Goal: Task Accomplishment & Management: Manage account settings

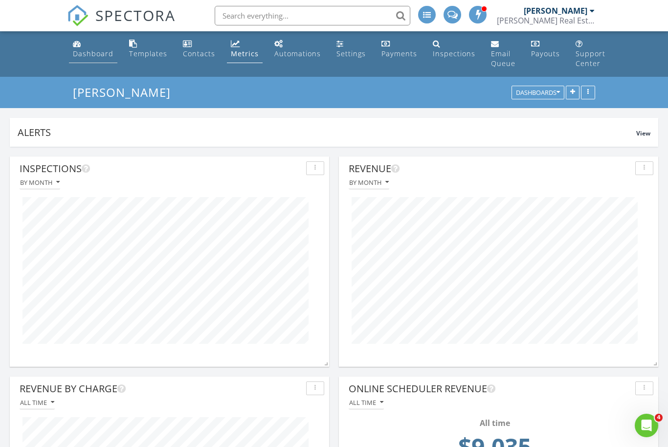
click at [91, 48] on link "Dashboard" at bounding box center [93, 49] width 48 height 28
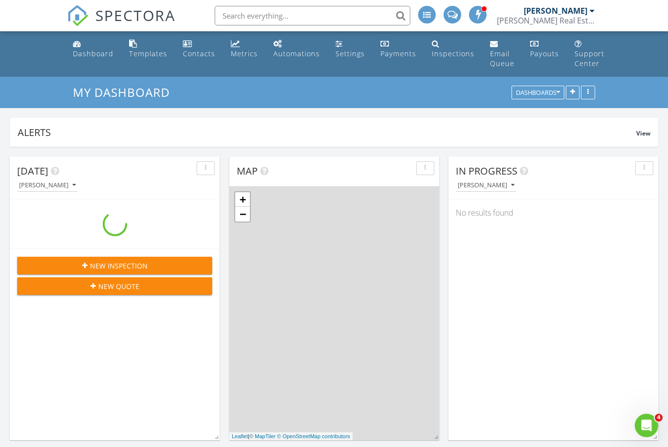
scroll to position [891, 669]
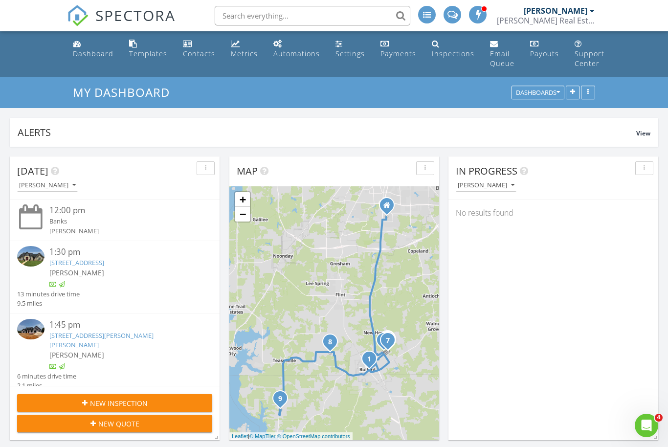
click at [82, 261] on link "508 Artesian, Bullard, TX 75757" at bounding box center [76, 262] width 55 height 9
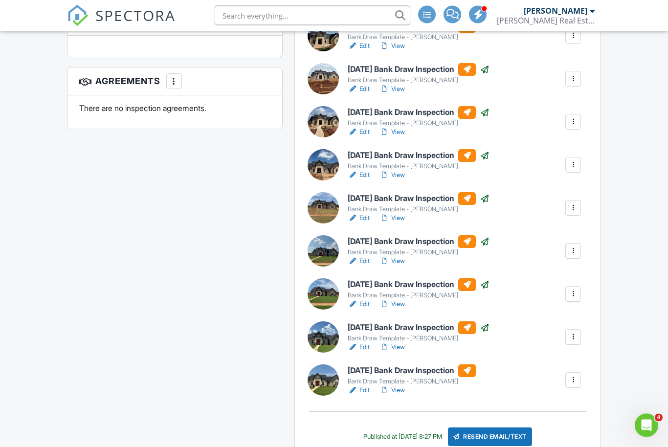
scroll to position [624, 0]
click at [505, 438] on div "Resend Email/Text" at bounding box center [490, 437] width 84 height 19
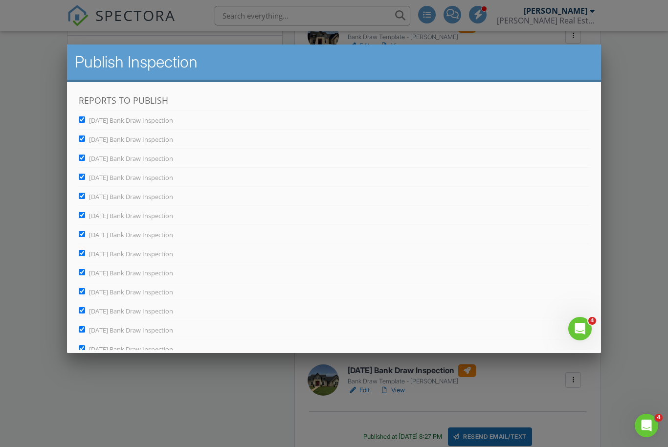
scroll to position [0, 0]
click at [82, 351] on input "[DATE] Bank Draw Inspection" at bounding box center [81, 348] width 6 height 6
checkbox input "false"
click at [84, 366] on input "[DATE] Bank Draw Inspection" at bounding box center [81, 368] width 6 height 6
checkbox input "false"
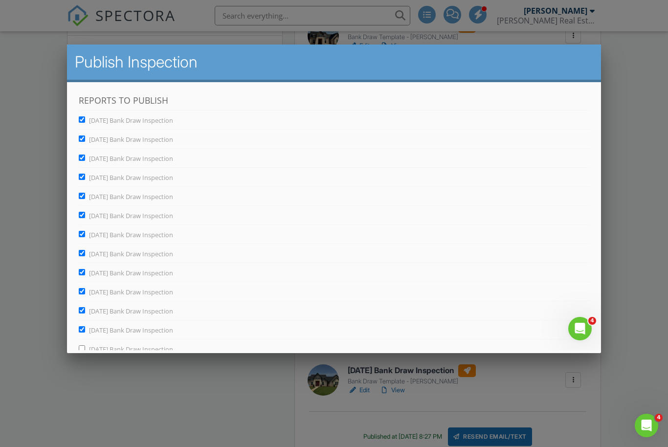
click at [80, 332] on input "[DATE] Bank Draw Inspection" at bounding box center [81, 329] width 6 height 6
checkbox input "false"
click at [83, 310] on input "[DATE] Bank Draw Inspection" at bounding box center [81, 310] width 6 height 6
checkbox input "false"
click at [85, 290] on input "July 16, 2025 Bank Draw Inspection" at bounding box center [81, 291] width 6 height 6
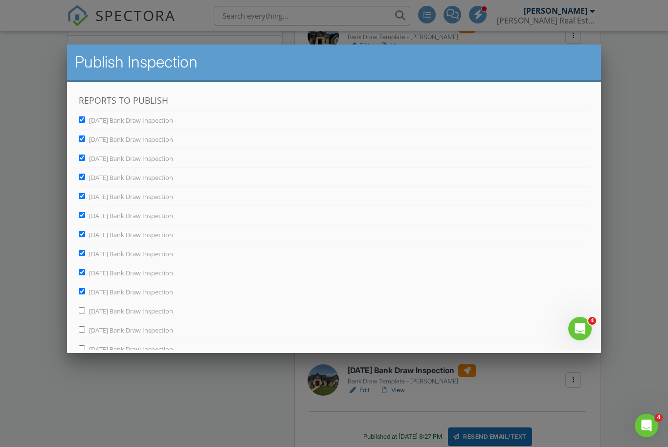
checkbox input "false"
click at [85, 271] on input "July 9, 2025 Bank Draw Inspection" at bounding box center [81, 272] width 6 height 6
checkbox input "false"
click at [85, 252] on input "July 2, 2025 Bank Draw Inspection" at bounding box center [81, 253] width 6 height 6
checkbox input "false"
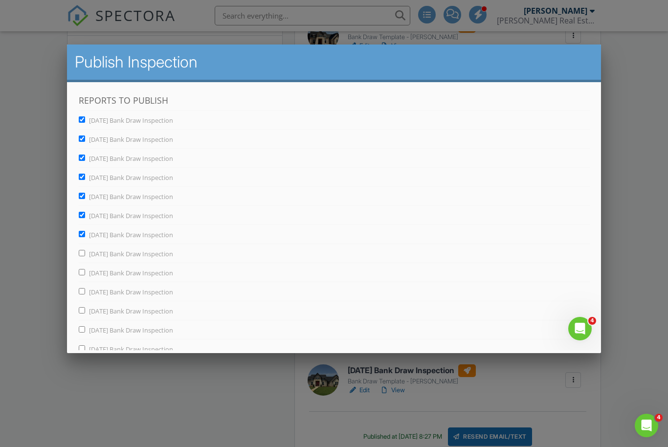
click at [84, 231] on input "June 25, 2025 Bank Draw Inspection" at bounding box center [81, 234] width 6 height 6
checkbox input "false"
click at [81, 218] on input "June 18, 2025 Bank Draw Inspection" at bounding box center [81, 215] width 6 height 6
checkbox input "false"
click at [80, 195] on input "June 12, 2025 Bank Draw Inspection" at bounding box center [81, 196] width 6 height 6
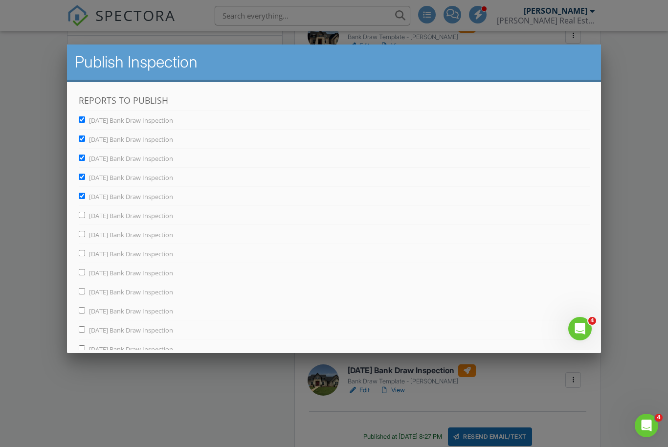
checkbox input "false"
click at [85, 177] on input "June 5, 2025 Bank Draw Inspection" at bounding box center [81, 177] width 6 height 6
checkbox input "false"
click at [81, 158] on input "May 29, 2025 Bank Draw Inspection" at bounding box center [81, 158] width 6 height 6
checkbox input "false"
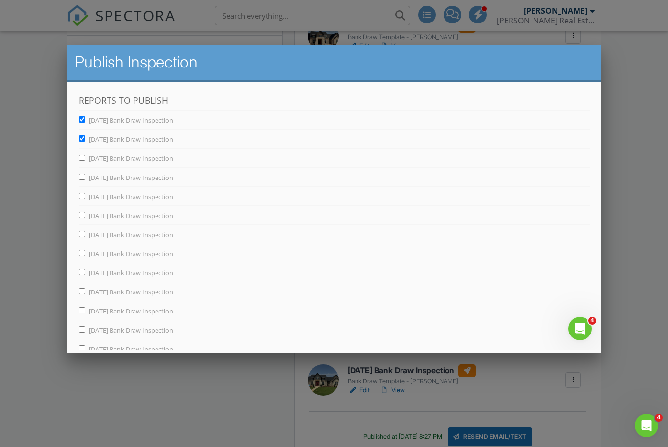
click at [92, 140] on span "May 21, 2025 Bank Draw Inspection" at bounding box center [131, 139] width 84 height 9
click at [85, 140] on input "May 21, 2025 Bank Draw Inspection" at bounding box center [81, 139] width 6 height 6
checkbox input "false"
click at [82, 118] on input "May 16, 2025 Bank Draw Inspection" at bounding box center [81, 119] width 6 height 6
checkbox input "false"
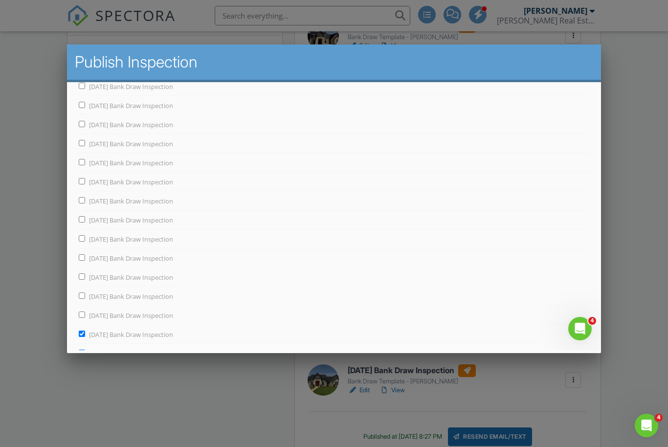
scroll to position [63, 0]
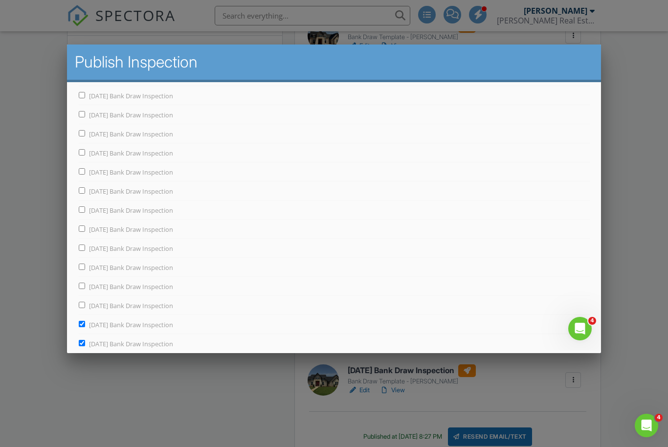
click at [85, 326] on input "August 21, 2025 Bank Draw Inspection" at bounding box center [81, 324] width 6 height 6
checkbox input "false"
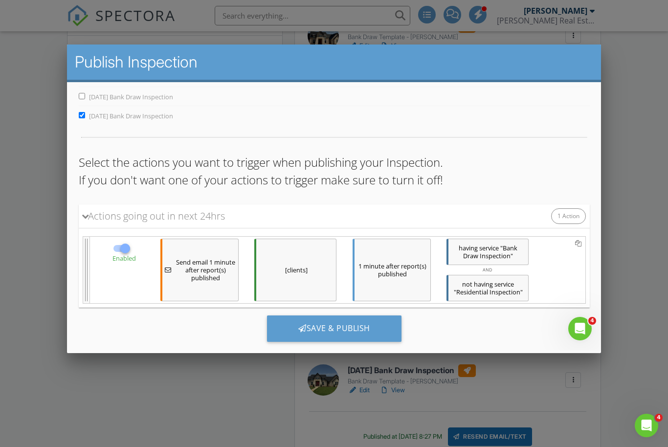
scroll to position [290, 0]
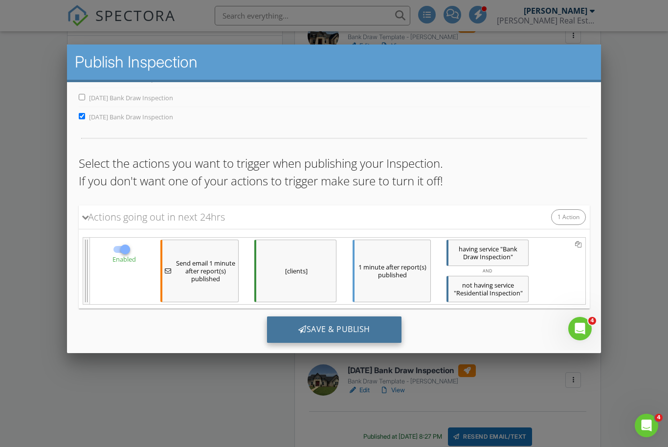
click at [343, 327] on div "Save & Publish" at bounding box center [334, 330] width 135 height 26
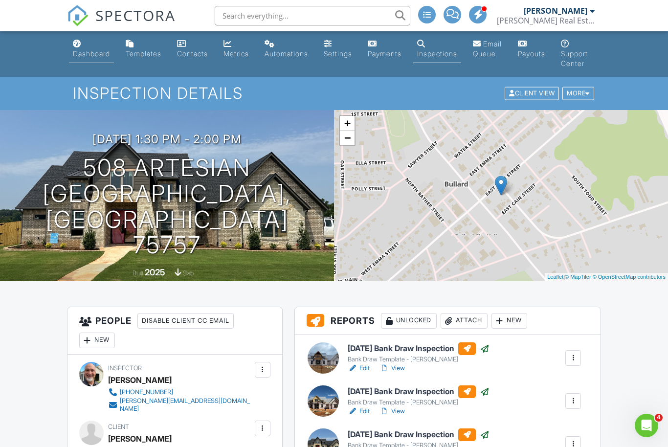
click at [89, 59] on link "Dashboard" at bounding box center [91, 49] width 45 height 28
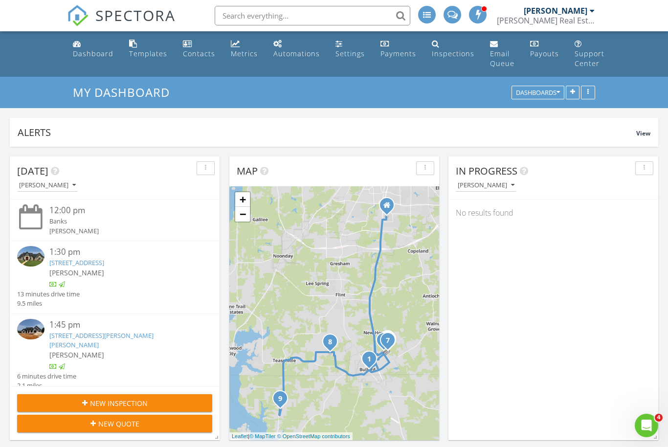
click at [82, 326] on div "1:45 pm" at bounding box center [122, 325] width 146 height 12
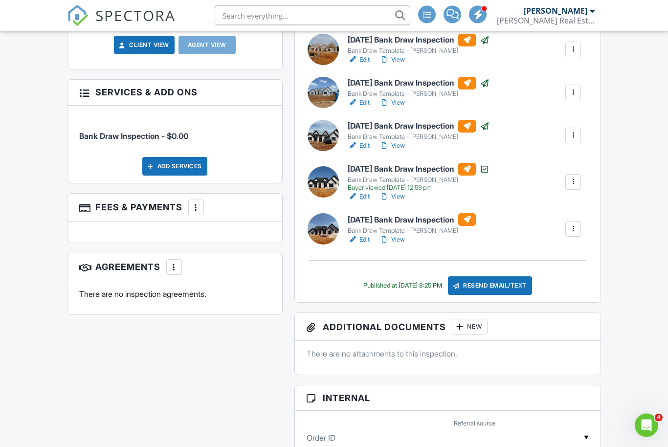
scroll to position [438, 0]
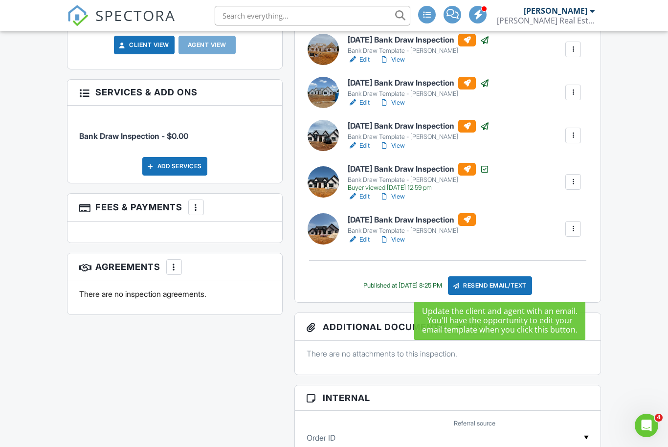
click at [500, 281] on div "Resend Email/Text" at bounding box center [490, 285] width 84 height 19
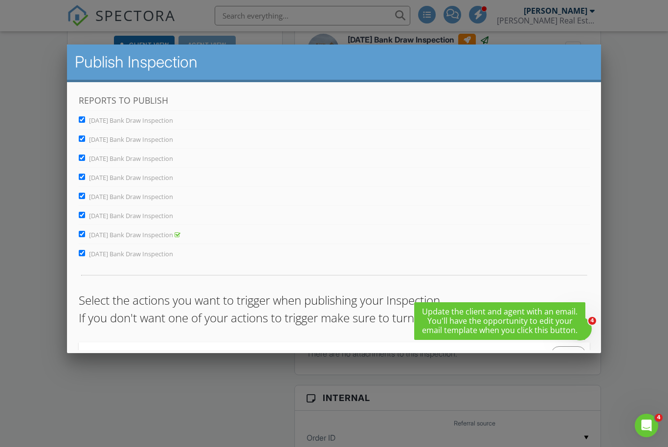
scroll to position [0, 0]
click at [85, 233] on input "August 21, 2025 Bank Draw Inspection" at bounding box center [81, 234] width 6 height 6
checkbox input "false"
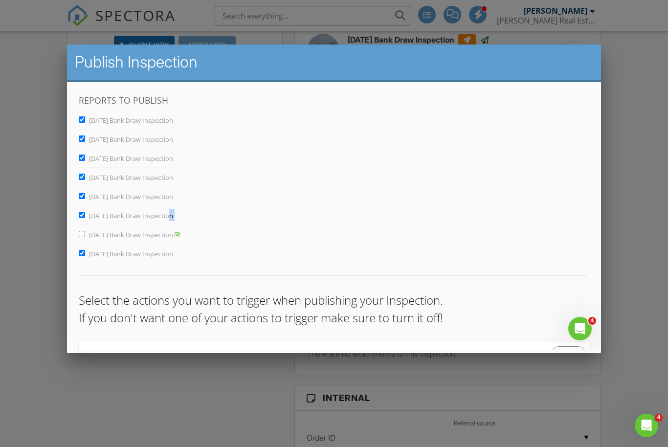
click at [84, 197] on input "August 6, 2025 Bank Draw Inspection" at bounding box center [81, 196] width 6 height 6
checkbox input "false"
click at [88, 214] on label "August 13, 2025 Bank Draw Inspection" at bounding box center [125, 215] width 94 height 9
click at [85, 214] on input "August 13, 2025 Bank Draw Inspection" at bounding box center [81, 215] width 6 height 6
checkbox input "false"
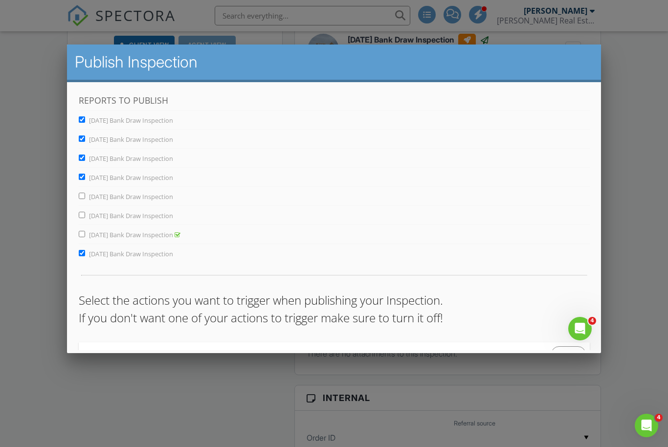
click at [83, 175] on input "[DATE] Bank Draw Inspection" at bounding box center [81, 177] width 6 height 6
checkbox input "false"
click at [83, 160] on input "[DATE] Bank Draw Inspection" at bounding box center [81, 158] width 6 height 6
checkbox input "false"
click at [81, 140] on input "July 16, 2025 Bank Draw Inspection" at bounding box center [81, 139] width 6 height 6
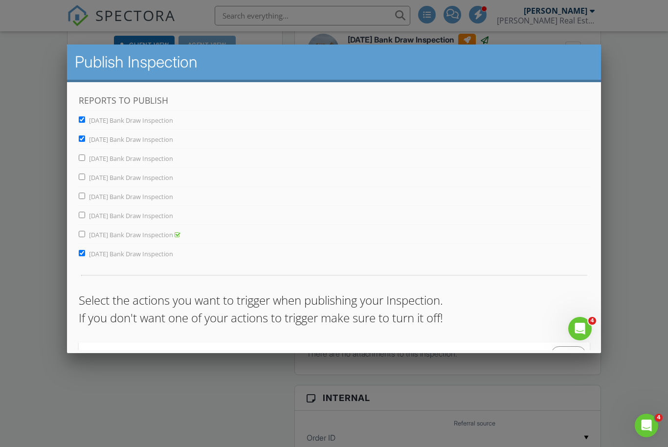
checkbox input "false"
click at [85, 119] on input "[DATE] Bank Draw Inspection" at bounding box center [81, 119] width 6 height 6
checkbox input "false"
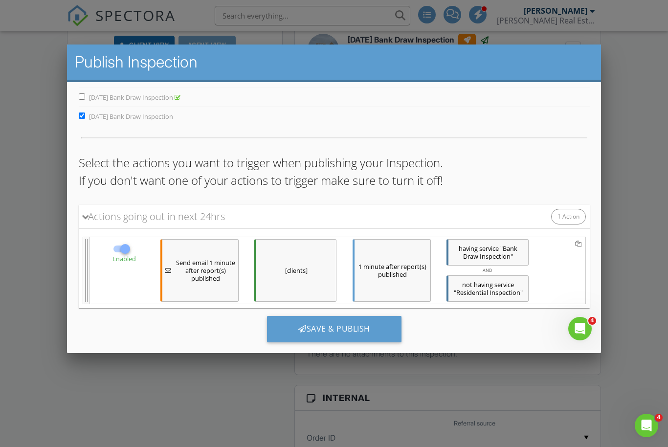
scroll to position [137, 0]
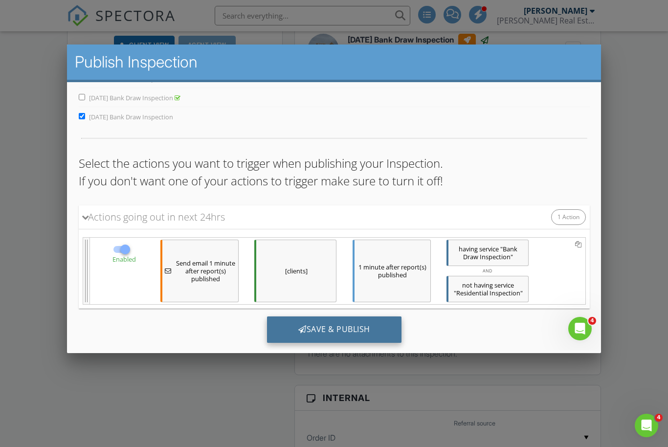
click at [351, 325] on div "Save & Publish" at bounding box center [334, 330] width 135 height 26
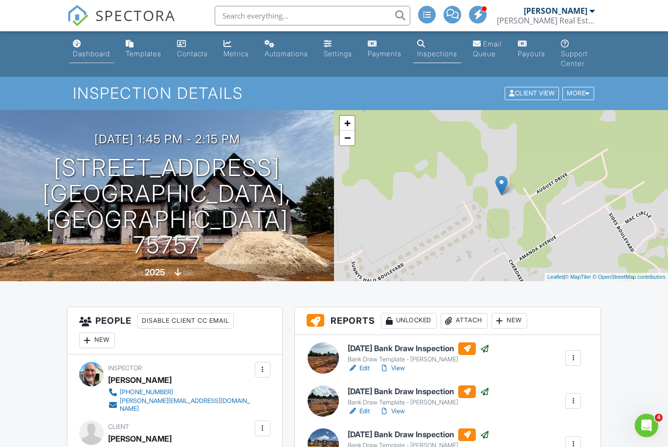
click at [90, 50] on div "Dashboard" at bounding box center [91, 53] width 37 height 8
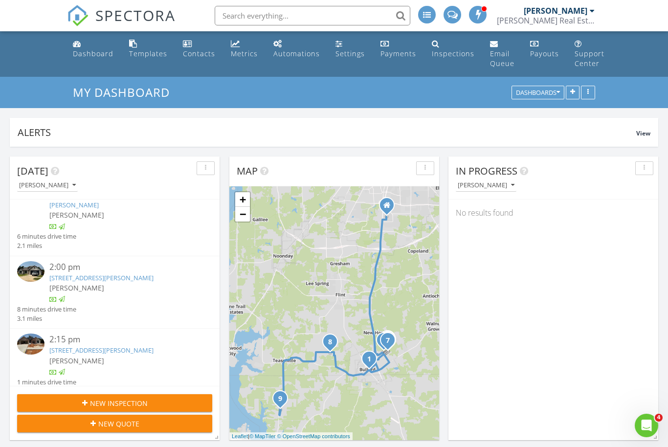
scroll to position [154, 0]
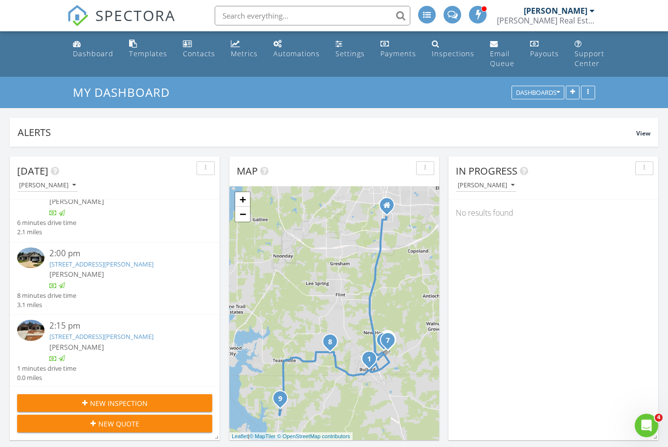
click at [87, 270] on span "[PERSON_NAME]" at bounding box center [76, 274] width 55 height 9
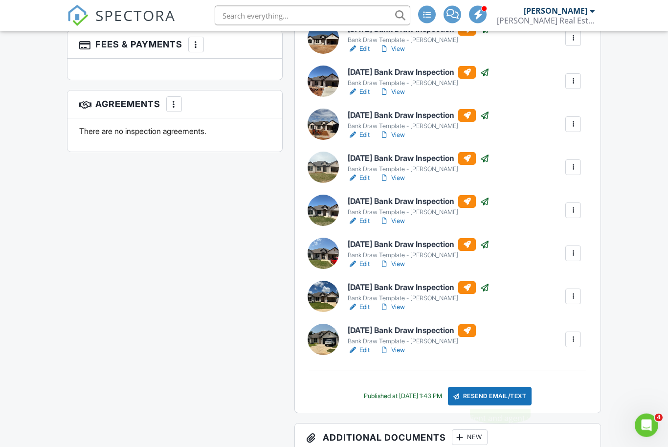
scroll to position [601, 0]
click at [507, 396] on div "Resend Email/Text" at bounding box center [490, 396] width 84 height 19
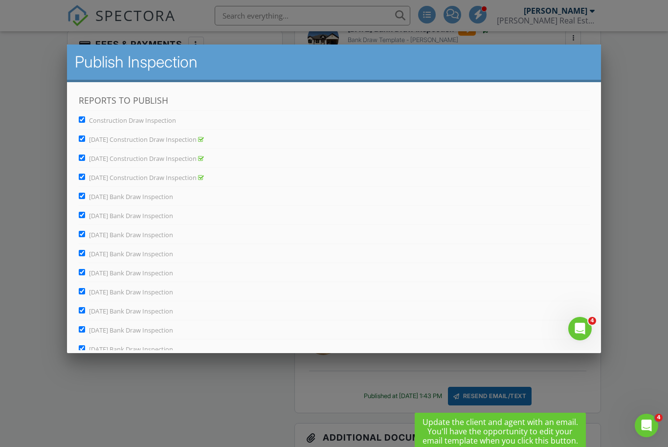
scroll to position [0, 0]
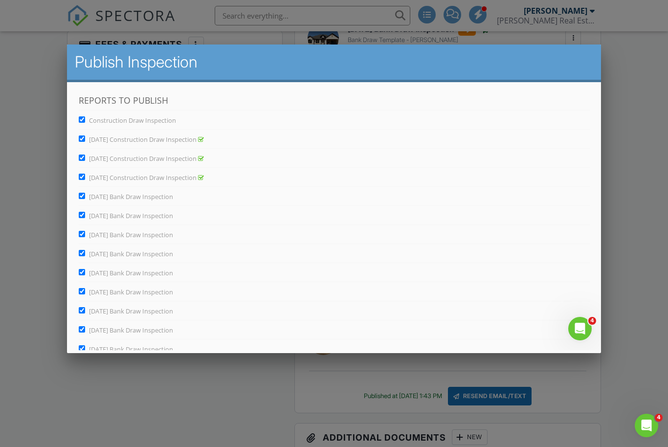
click at [85, 119] on input "Construction Draw Inspection" at bounding box center [81, 119] width 6 height 6
checkbox input "false"
click at [83, 136] on input "February 5, 2025 Construction Draw Inspection" at bounding box center [81, 139] width 6 height 6
checkbox input "false"
click at [81, 156] on input "Feb 13, 2025 Construction Draw Inspection" at bounding box center [81, 158] width 6 height 6
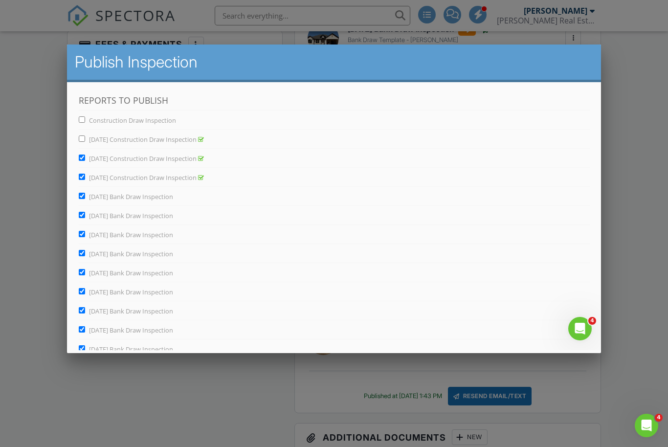
checkbox input "false"
click at [82, 174] on input "Feb 20, 2025 Construction Draw Inspection" at bounding box center [81, 177] width 6 height 6
checkbox input "false"
click at [83, 194] on input "[DATE] Bank Draw Inspection" at bounding box center [81, 196] width 6 height 6
checkbox input "false"
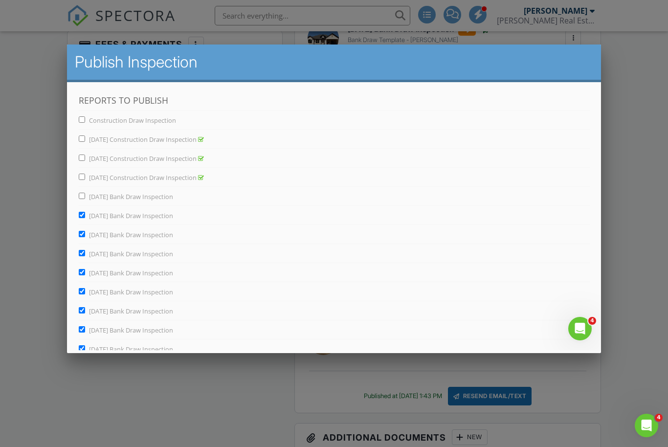
click at [83, 217] on input "March 5, 2025 Bank Draw Inspection" at bounding box center [81, 215] width 6 height 6
checkbox input "false"
click at [80, 346] on input "[DATE] Bank Draw Inspection" at bounding box center [81, 348] width 6 height 6
checkbox input "false"
click at [85, 327] on input "April 16, 2025 Bank Draw Inspection" at bounding box center [81, 329] width 6 height 6
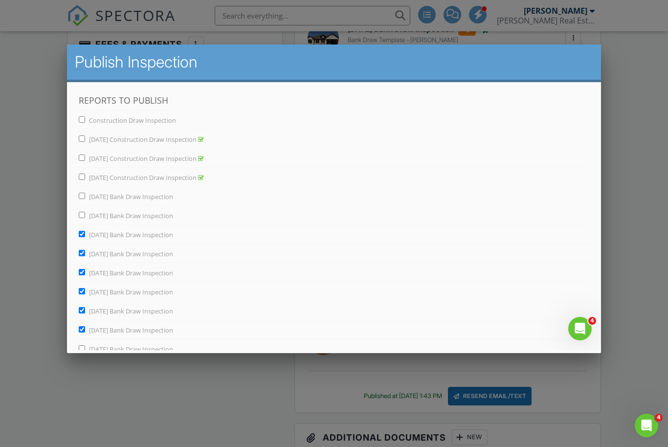
checkbox input "false"
click at [90, 308] on span "April 10, 2025 Bank Draw Inspection" at bounding box center [131, 311] width 84 height 9
click at [85, 308] on input "April 10, 2025 Bank Draw Inspection" at bounding box center [81, 310] width 6 height 6
checkbox input "false"
click at [85, 291] on input "April 2 2025 Bank Draw Inspection" at bounding box center [81, 291] width 6 height 6
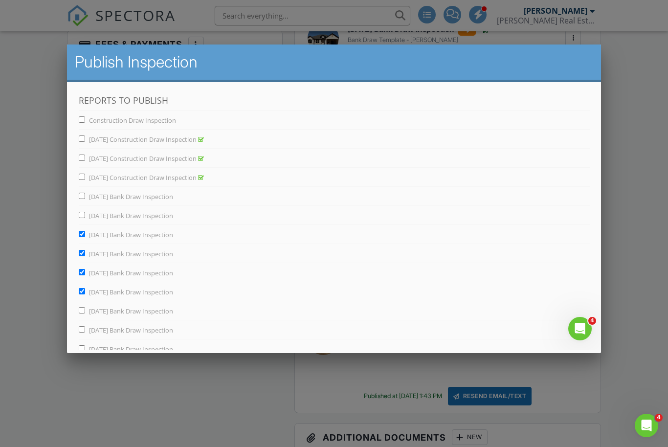
checkbox input "false"
click at [82, 266] on div "March 26, 2025 Bank Draw Inspection" at bounding box center [333, 271] width 511 height 16
click at [85, 250] on input "March 19, 2025 Bank Draw Inspection" at bounding box center [81, 253] width 6 height 6
checkbox input "false"
click at [85, 231] on input "March 12, 2025 Bank Draw Inspection" at bounding box center [81, 234] width 6 height 6
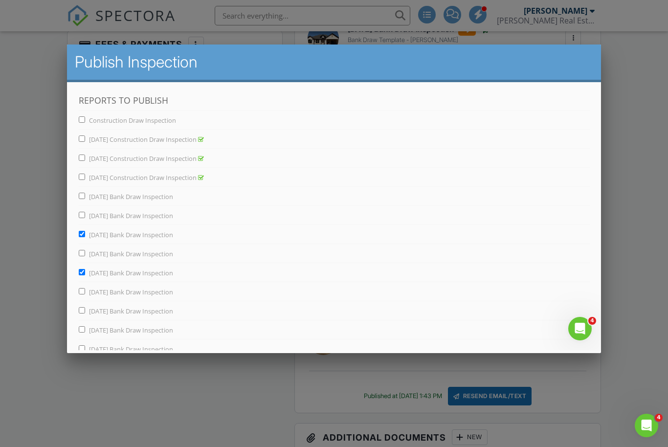
checkbox input "false"
click at [85, 271] on input "March 26, 2025 Bank Draw Inspection" at bounding box center [81, 272] width 6 height 6
checkbox input "false"
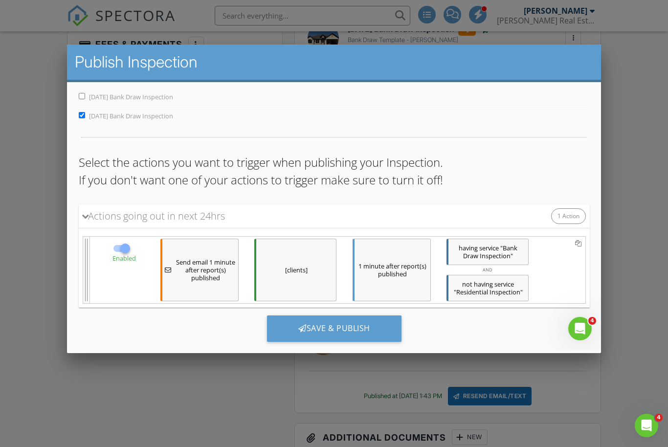
scroll to position [252, 0]
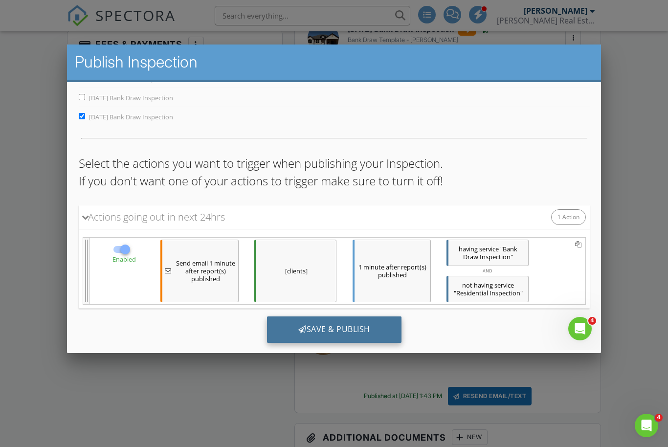
click at [347, 330] on div "Save & Publish" at bounding box center [334, 330] width 135 height 26
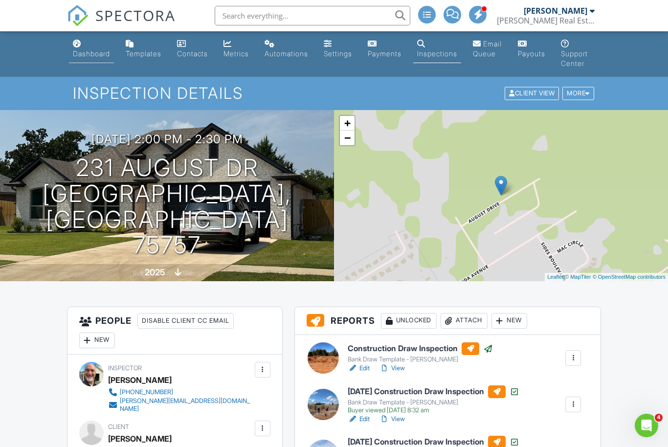
click at [90, 50] on div "Dashboard" at bounding box center [91, 53] width 37 height 8
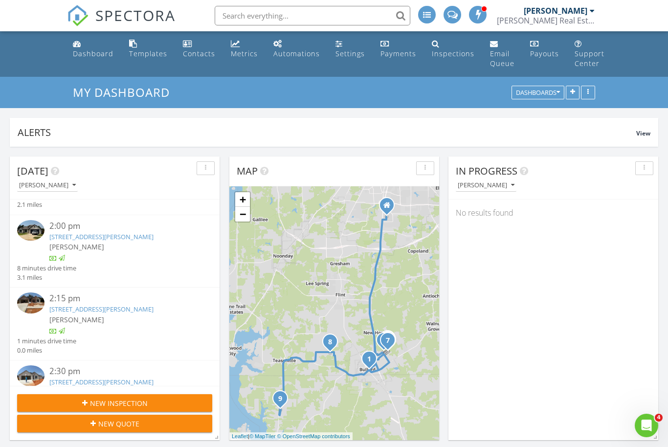
scroll to position [182, 0]
click at [88, 304] on link "[STREET_ADDRESS][PERSON_NAME]" at bounding box center [101, 308] width 104 height 9
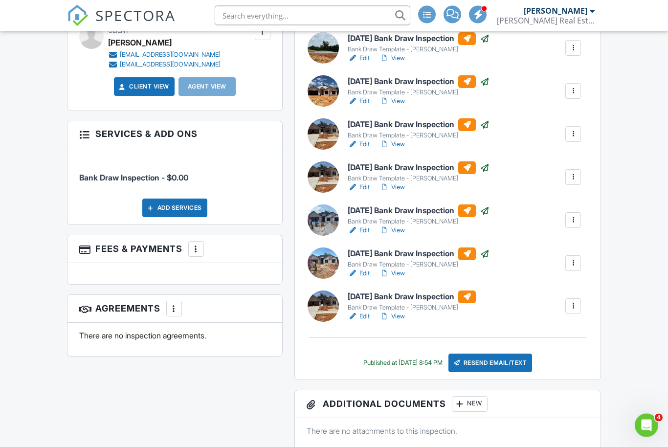
scroll to position [428, 0]
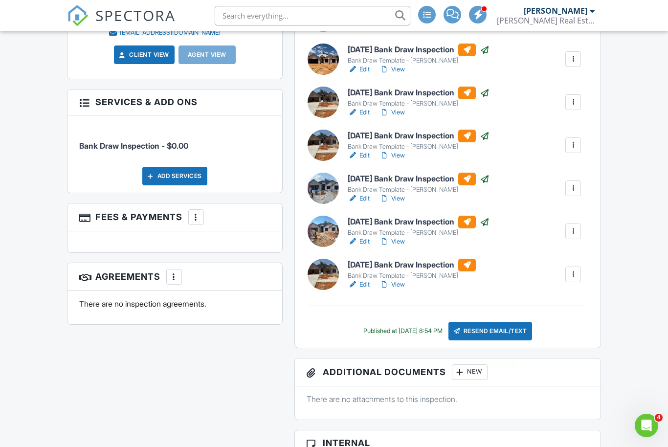
click at [500, 341] on div "Resend Email/Text" at bounding box center [491, 331] width 84 height 19
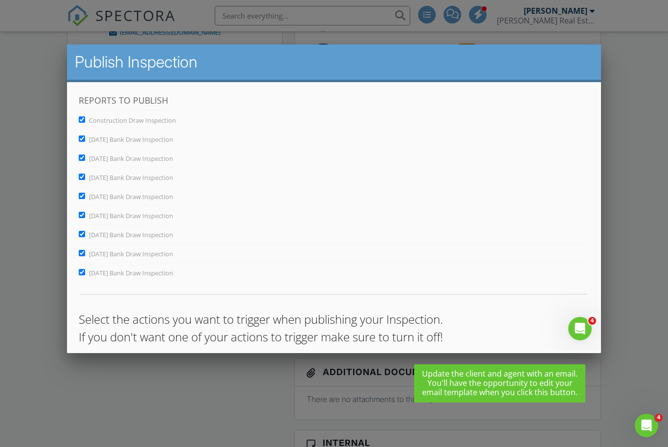
scroll to position [0, 0]
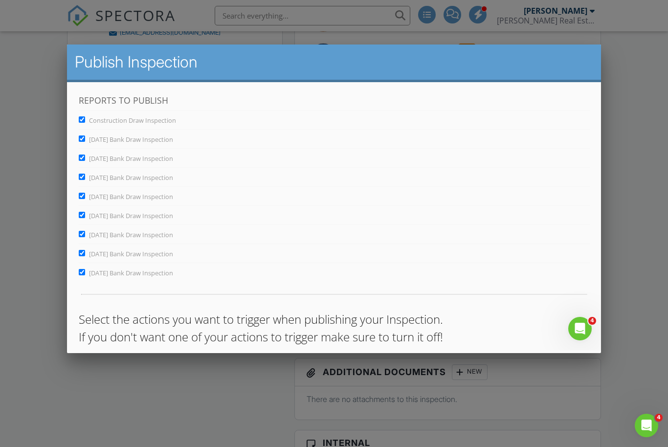
click at [83, 254] on input "[DATE] Bank Draw Inspection" at bounding box center [81, 253] width 6 height 6
checkbox input "false"
click at [81, 235] on input "August 6, 2025 Bank Draw Inspection" at bounding box center [81, 234] width 6 height 6
checkbox input "false"
click at [82, 218] on input "July 30, 2025 Bank Draw Inspection" at bounding box center [81, 215] width 6 height 6
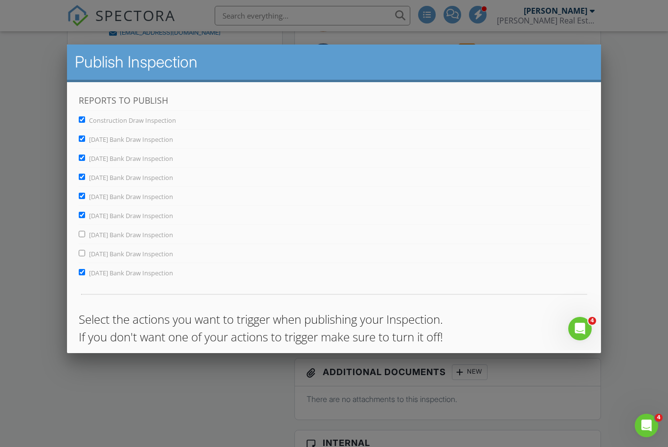
checkbox input "false"
click at [82, 199] on input "July 23, 2025 Bank Draw Inspection" at bounding box center [81, 196] width 6 height 6
checkbox input "false"
click at [81, 180] on input "July 23, 2025 Bank Draw Inspection" at bounding box center [81, 177] width 6 height 6
checkbox input "false"
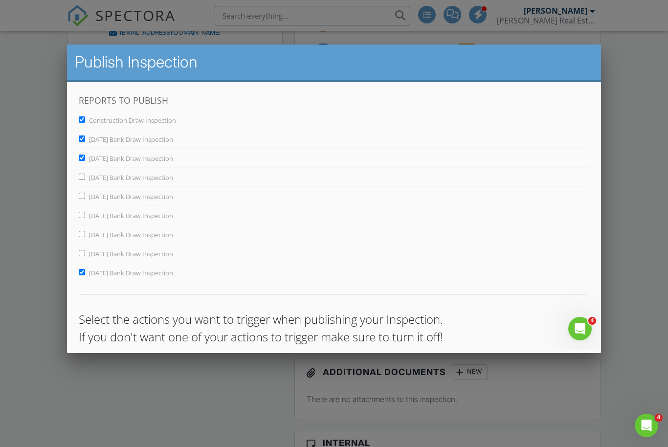
click at [82, 160] on input "[DATE] Bank Draw Inspection" at bounding box center [81, 158] width 6 height 6
checkbox input "false"
click at [83, 139] on input "April 2 2025 Bank Draw Inspection" at bounding box center [81, 139] width 6 height 6
checkbox input "false"
click at [82, 116] on input "Construction Draw Inspection" at bounding box center [81, 119] width 6 height 6
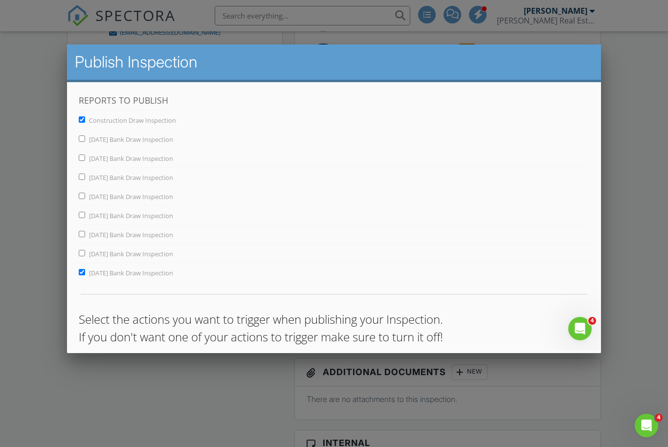
checkbox input "false"
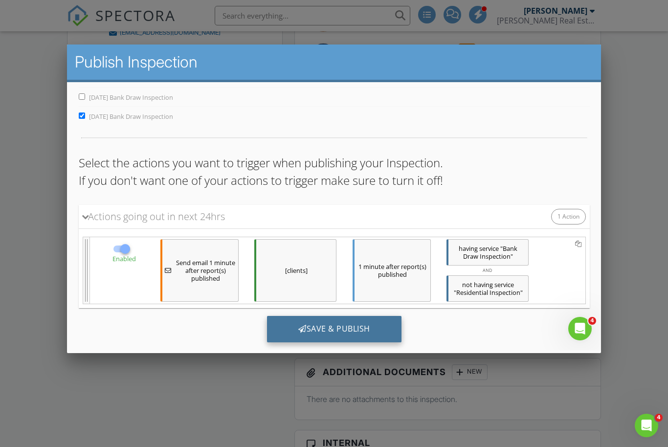
scroll to position [156, 0]
click at [342, 332] on div "Save & Publish" at bounding box center [334, 330] width 135 height 26
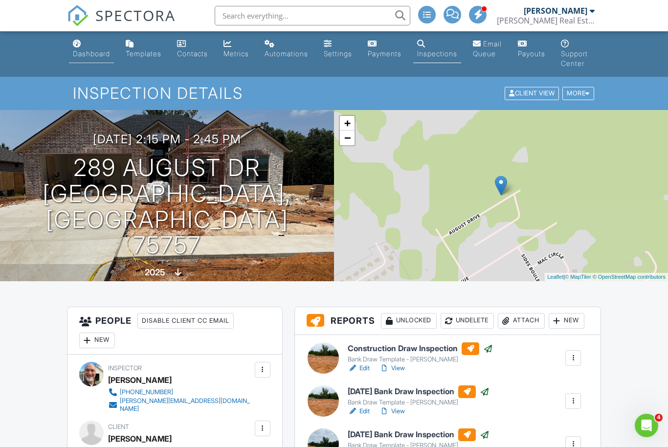
click at [90, 45] on link "Dashboard" at bounding box center [91, 49] width 45 height 28
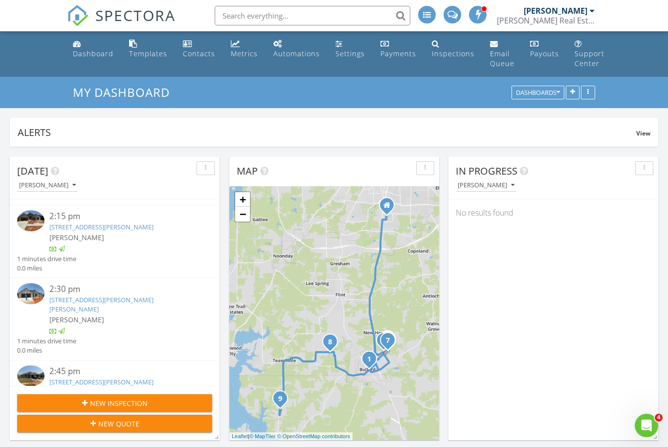
scroll to position [266, 0]
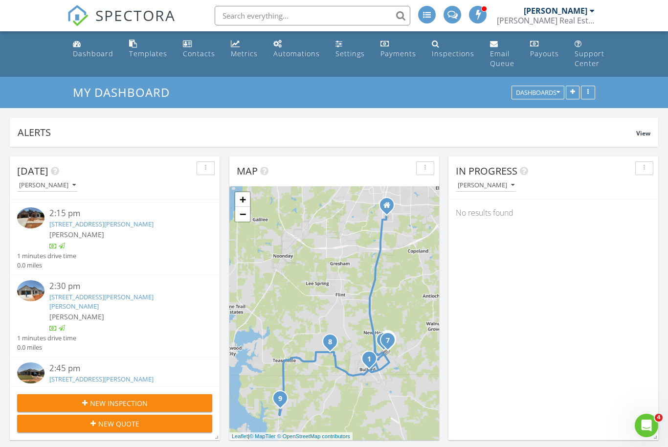
click at [76, 293] on link "[STREET_ADDRESS][PERSON_NAME][PERSON_NAME]" at bounding box center [101, 302] width 104 height 18
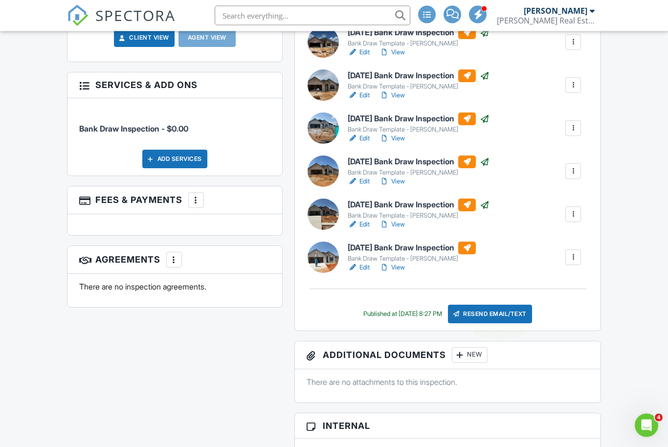
scroll to position [445, 0]
click at [501, 310] on div "Resend Email/Text" at bounding box center [490, 314] width 84 height 19
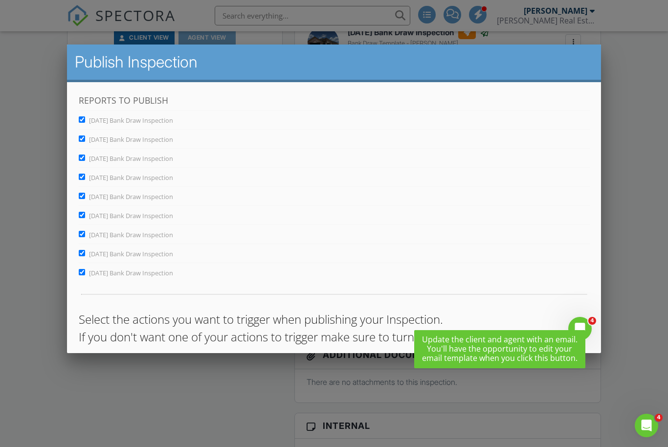
scroll to position [0, 0]
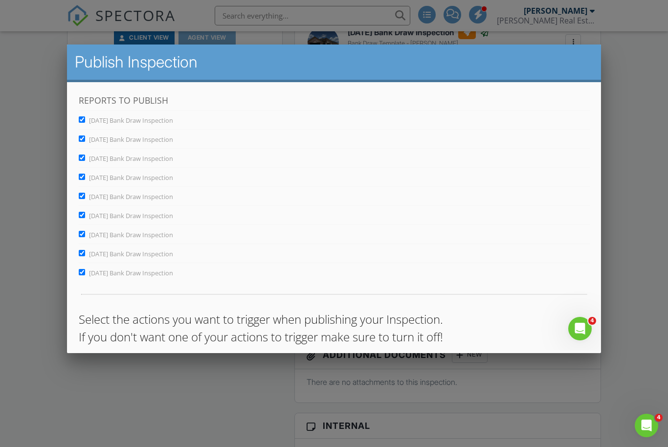
click at [81, 254] on input "[DATE] Bank Draw Inspection" at bounding box center [81, 253] width 6 height 6
checkbox input "false"
click at [84, 234] on input "[DATE] Bank Draw Inspection" at bounding box center [81, 234] width 6 height 6
checkbox input "false"
click at [83, 219] on label "[DATE] Bank Draw Inspection" at bounding box center [125, 215] width 94 height 9
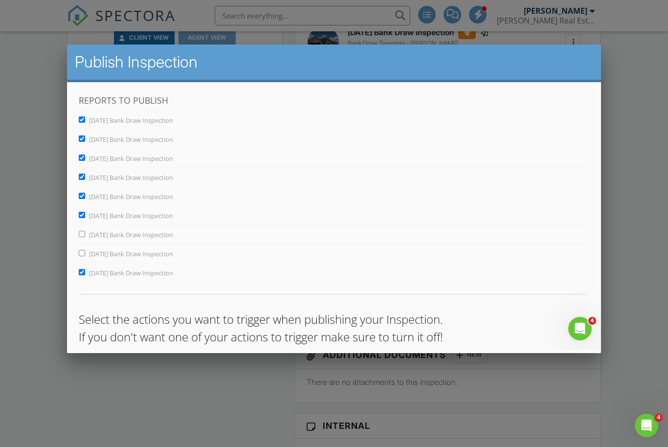
click at [83, 218] on input "[DATE] Bank Draw Inspection" at bounding box center [81, 215] width 6 height 6
checkbox input "false"
click at [82, 196] on input "[DATE] Bank Draw Inspection" at bounding box center [81, 196] width 6 height 6
checkbox input "false"
click at [82, 178] on input "[DATE] Bank Draw Inspection" at bounding box center [81, 177] width 6 height 6
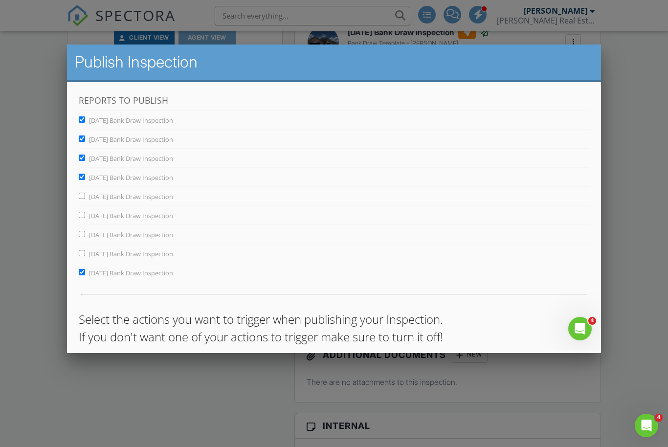
checkbox input "false"
click at [82, 160] on input "July 9, 2025 Bank Draw Inspection" at bounding box center [81, 158] width 6 height 6
checkbox input "false"
click at [81, 139] on input "[DATE] Bank Draw Inspection" at bounding box center [81, 139] width 6 height 6
checkbox input "false"
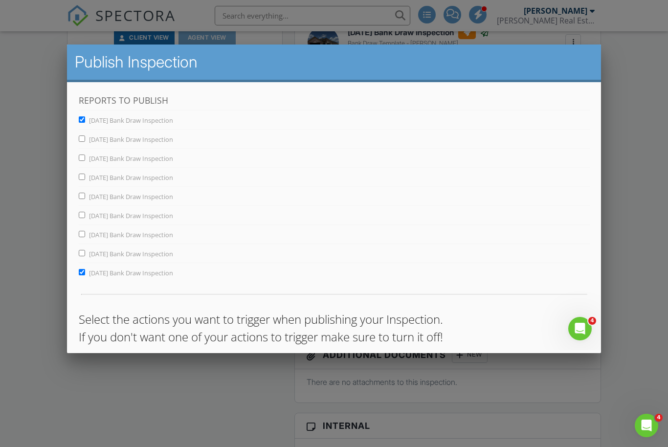
click at [81, 119] on input "[DATE] Bank Draw Inspection" at bounding box center [81, 119] width 6 height 6
checkbox input "false"
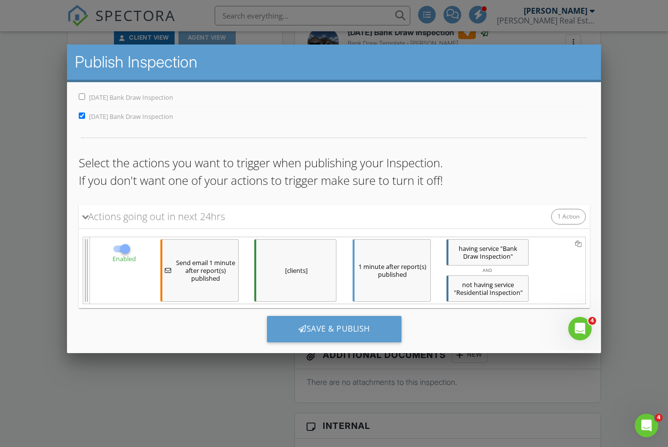
scroll to position [156, 0]
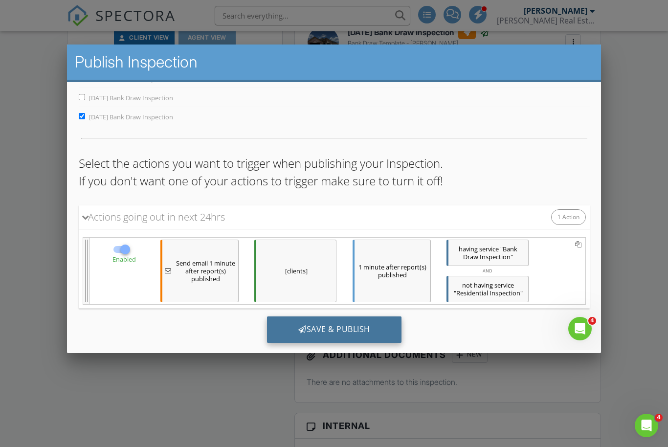
click at [338, 333] on div "Save & Publish" at bounding box center [334, 330] width 135 height 26
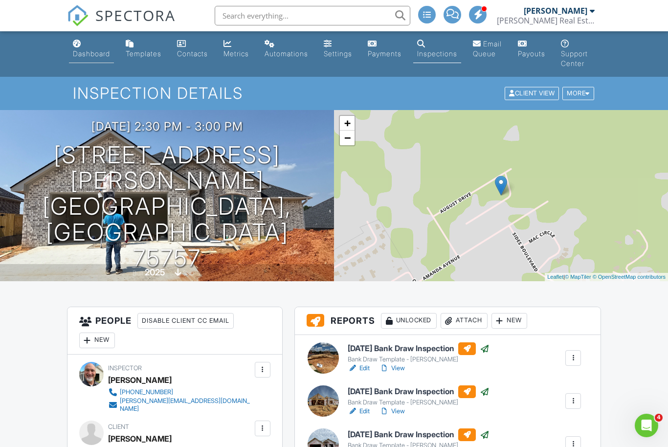
click at [99, 47] on link "Dashboard" at bounding box center [91, 49] width 45 height 28
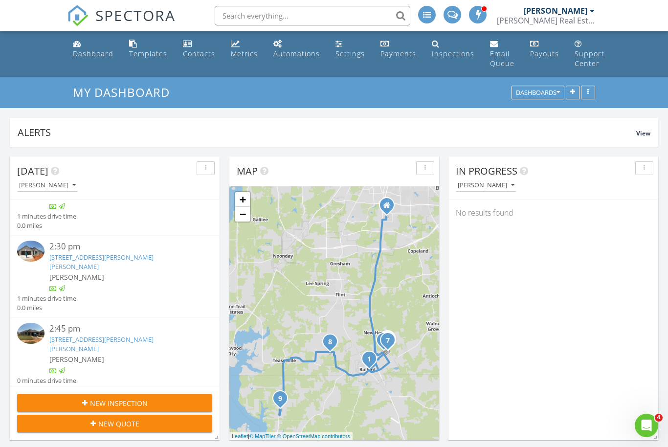
scroll to position [307, 0]
click at [77, 334] on link "405 Mary Cir , Bullard, TX 75757" at bounding box center [101, 343] width 104 height 18
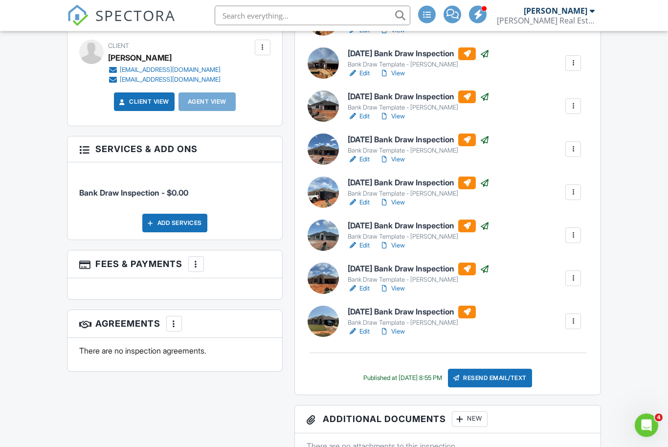
scroll to position [381, 0]
click at [505, 380] on div "Resend Email/Text" at bounding box center [490, 378] width 84 height 19
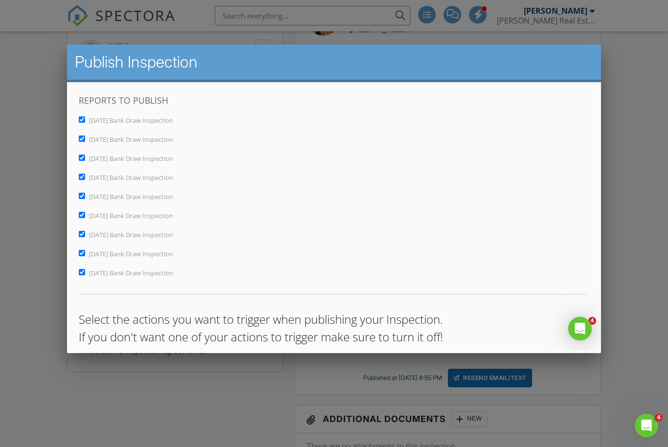
scroll to position [0, 0]
click at [83, 254] on input "August 13, 2025 Bank Draw Inspection" at bounding box center [81, 253] width 6 height 6
checkbox input "false"
click at [80, 229] on div "August 6, 2025 Bank Draw Inspection" at bounding box center [333, 233] width 511 height 16
click at [80, 234] on input "[DATE] Bank Draw Inspection" at bounding box center [81, 234] width 6 height 6
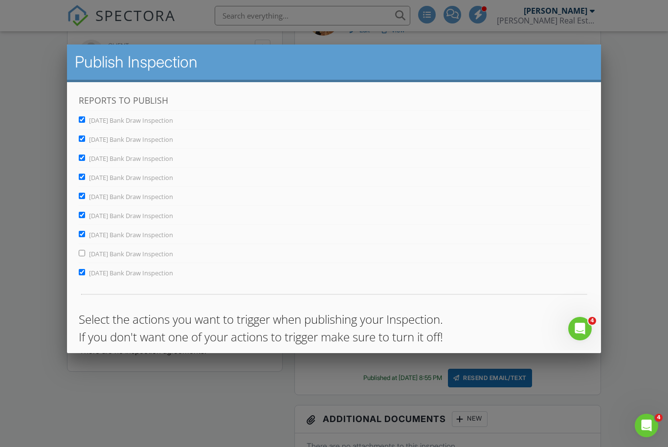
checkbox input "false"
click at [82, 216] on input "[DATE] Bank Draw Inspection" at bounding box center [81, 215] width 6 height 6
checkbox input "false"
click at [82, 195] on input "[DATE] Bank Draw Inspection" at bounding box center [81, 196] width 6 height 6
checkbox input "false"
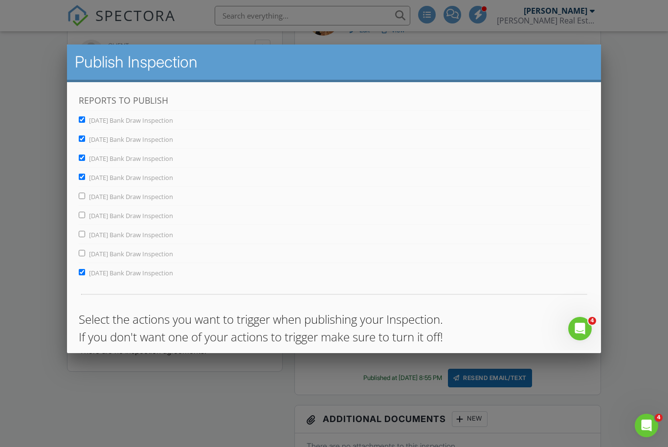
click at [82, 178] on input "[DATE] Bank Draw Inspection" at bounding box center [81, 177] width 6 height 6
checkbox input "false"
click at [83, 160] on input "July 2, 2025 Bank Draw Inspection" at bounding box center [81, 158] width 6 height 6
checkbox input "false"
click at [82, 139] on input "[DATE] Bank Draw Inspection" at bounding box center [81, 139] width 6 height 6
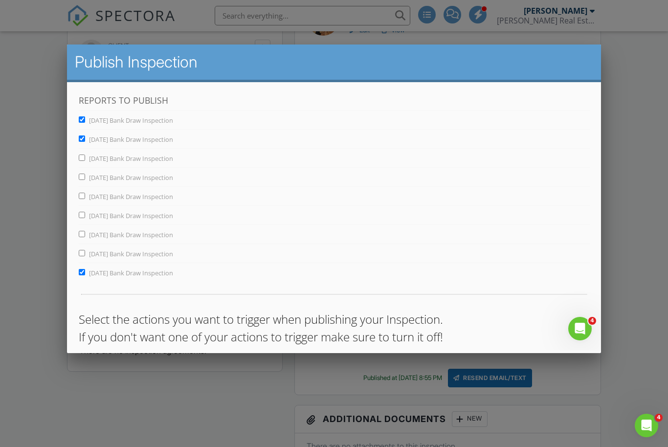
checkbox input "false"
click at [84, 119] on input "May 29, 2025 Bank Draw Inspection" at bounding box center [81, 119] width 6 height 6
checkbox input "false"
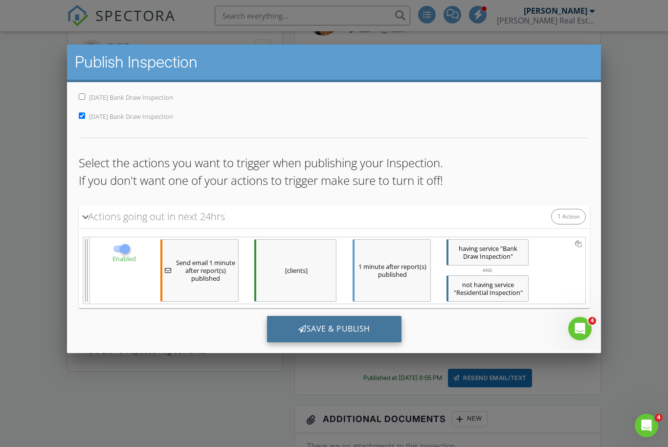
scroll to position [156, 0]
click at [327, 332] on div "Save & Publish" at bounding box center [334, 330] width 135 height 26
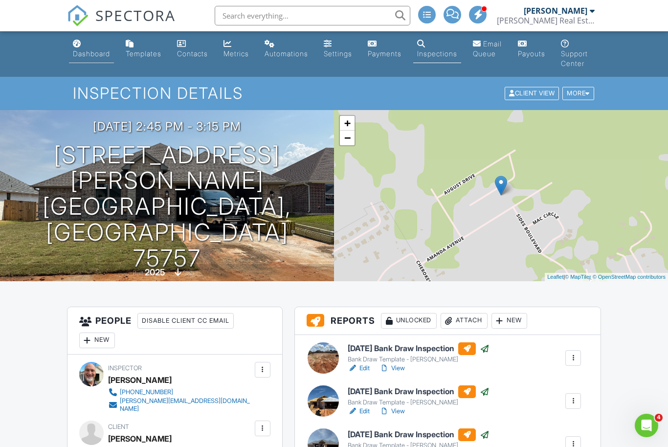
click at [87, 50] on div "Dashboard" at bounding box center [91, 53] width 37 height 8
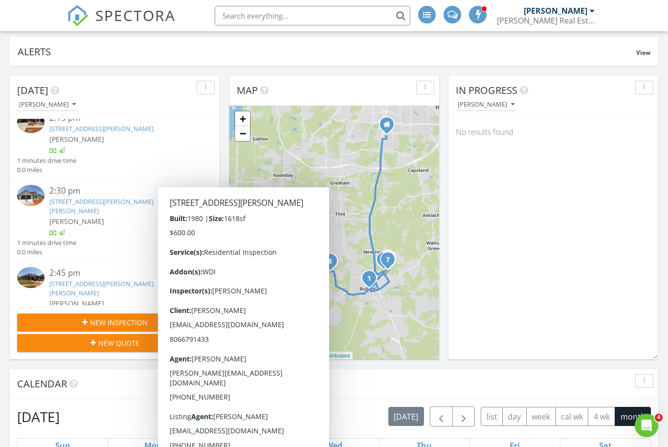
scroll to position [362, 0]
click at [88, 300] on span "[PERSON_NAME]" at bounding box center [76, 304] width 55 height 9
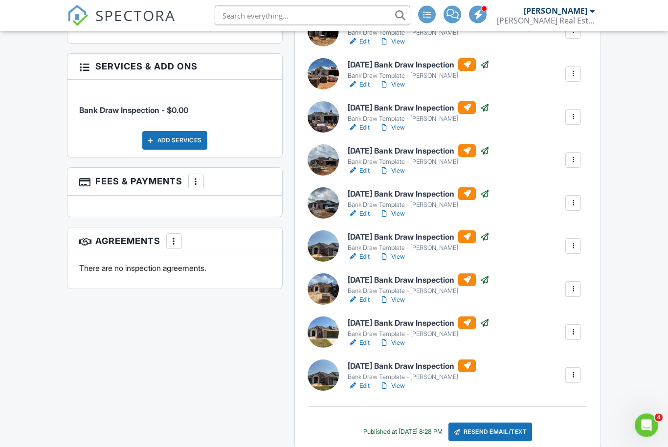
scroll to position [473, 0]
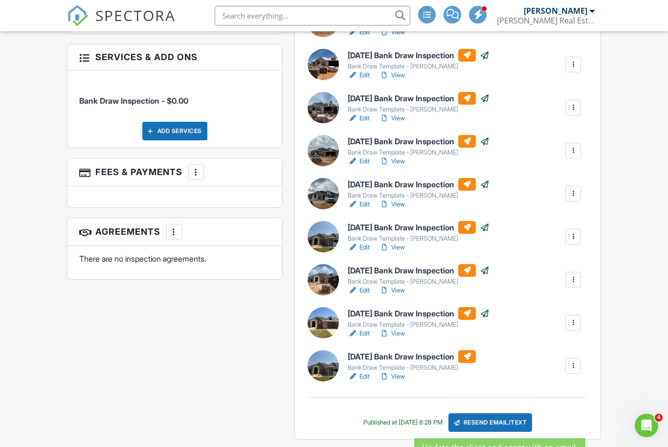
click at [506, 424] on div "Resend Email/Text" at bounding box center [491, 422] width 84 height 19
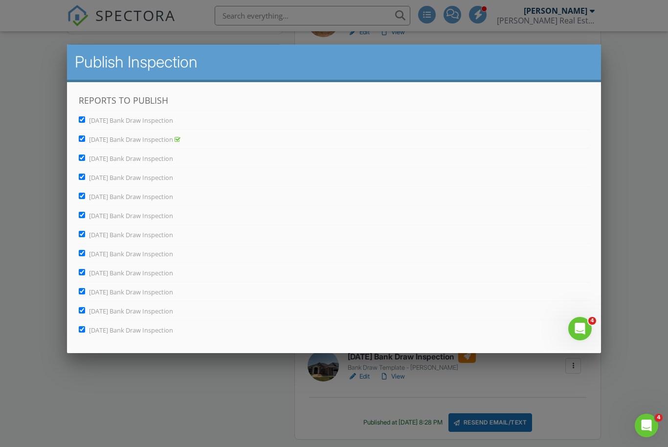
scroll to position [0, 0]
click at [82, 311] on input "[DATE] Bank Draw Inspection" at bounding box center [81, 310] width 6 height 6
checkbox input "false"
click at [81, 294] on input "[DATE] Bank Draw Inspection" at bounding box center [81, 291] width 6 height 6
checkbox input "false"
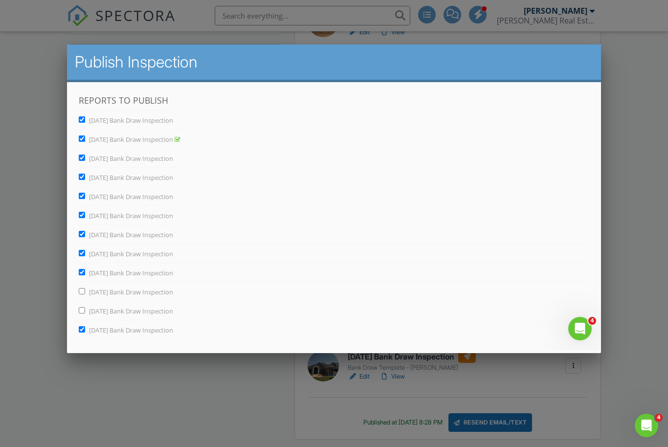
click at [82, 272] on input "[DATE] Bank Draw Inspection" at bounding box center [81, 272] width 6 height 6
checkbox input "false"
click at [82, 252] on input "July 16, 2025 Bank Draw Inspection" at bounding box center [81, 253] width 6 height 6
checkbox input "false"
click at [82, 234] on input "July 9, 2025 Bank Draw Inspection" at bounding box center [81, 234] width 6 height 6
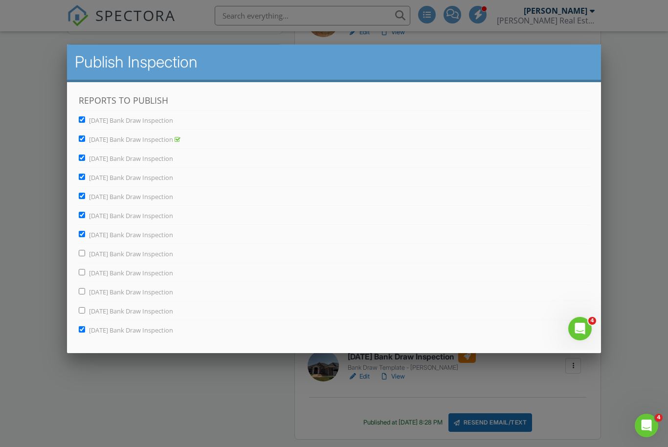
checkbox input "false"
click at [81, 215] on input "[DATE] Bank Draw Inspection" at bounding box center [81, 215] width 6 height 6
checkbox input "false"
click at [81, 196] on input "[DATE] Bank Draw Inspection" at bounding box center [81, 196] width 6 height 6
checkbox input "false"
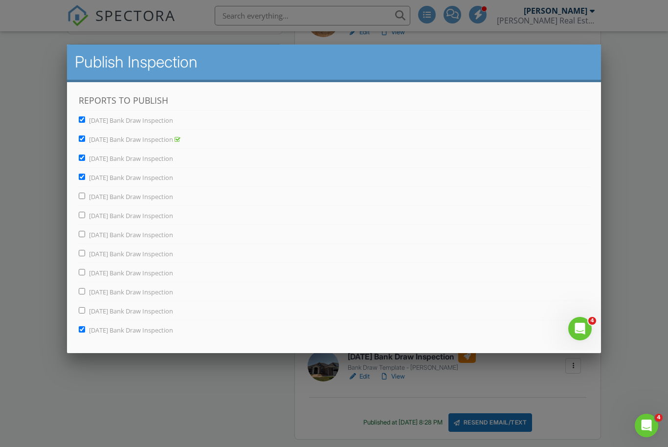
click at [82, 174] on input "June 18, 2025 Bank Draw Inspection" at bounding box center [81, 177] width 6 height 6
checkbox input "false"
click at [82, 157] on input "[DATE] Bank Draw Inspection" at bounding box center [81, 158] width 6 height 6
checkbox input "false"
click at [81, 139] on input "June 5, 2025 Bank Draw Inspection" at bounding box center [81, 139] width 6 height 6
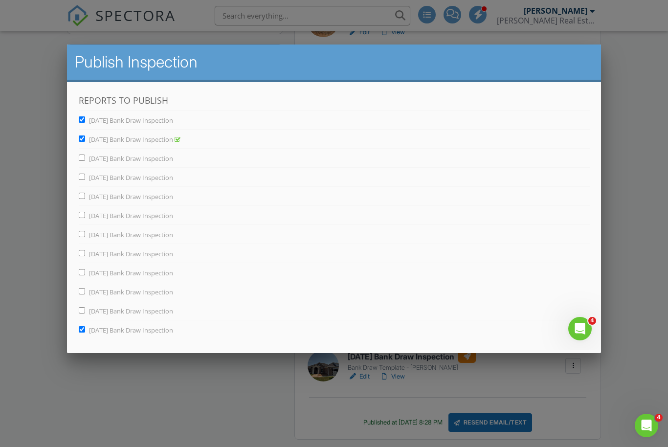
checkbox input "false"
click at [82, 119] on input "May 29, 2025 Bank Draw Inspection" at bounding box center [81, 119] width 6 height 6
checkbox input "false"
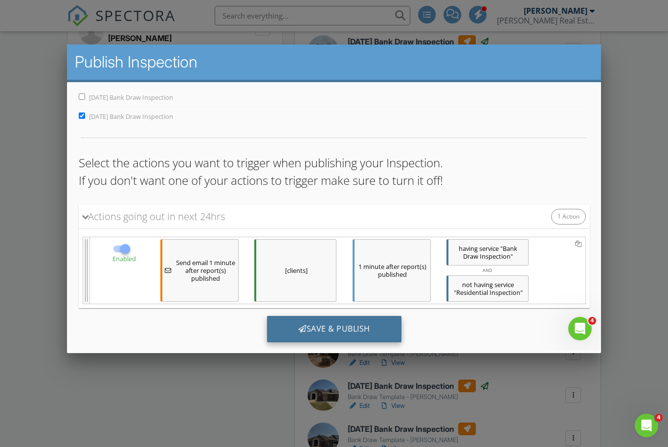
scroll to position [213, 0]
click at [309, 323] on div "Save & Publish" at bounding box center [334, 330] width 135 height 26
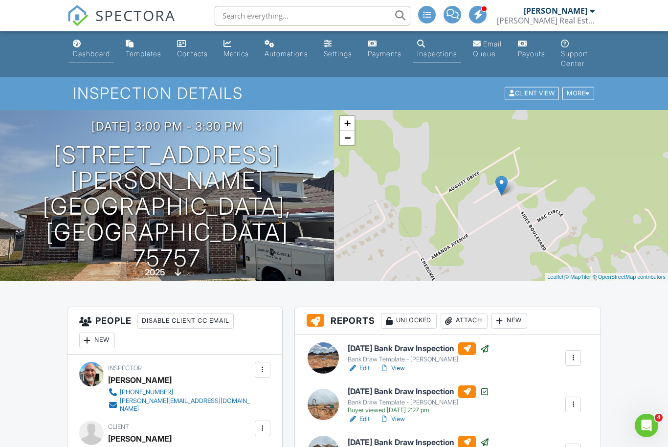
click at [85, 57] on div "Dashboard" at bounding box center [91, 53] width 37 height 8
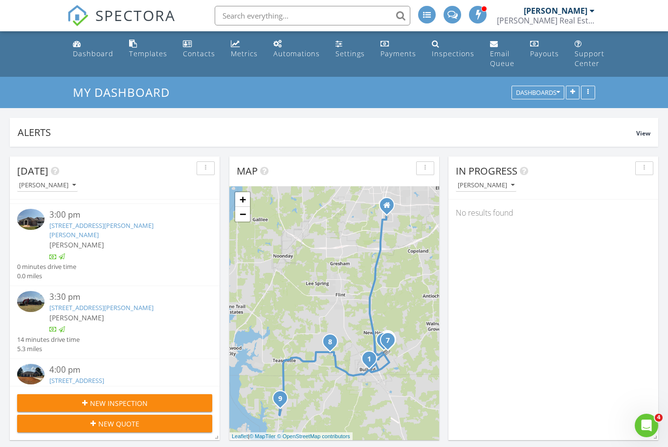
scroll to position [501, 0]
click at [96, 304] on link "[STREET_ADDRESS][PERSON_NAME]" at bounding box center [101, 308] width 104 height 9
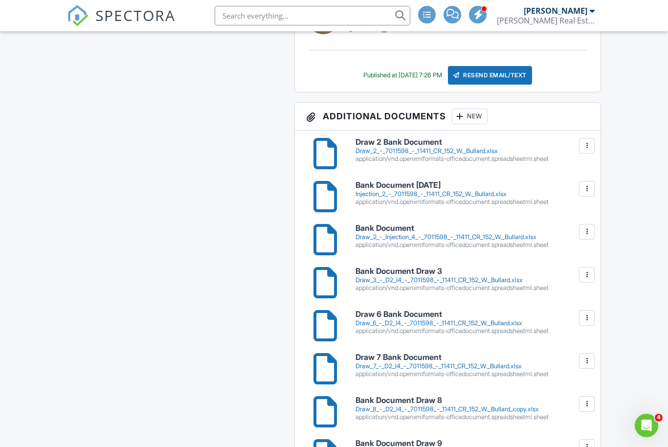
scroll to position [1301, 0]
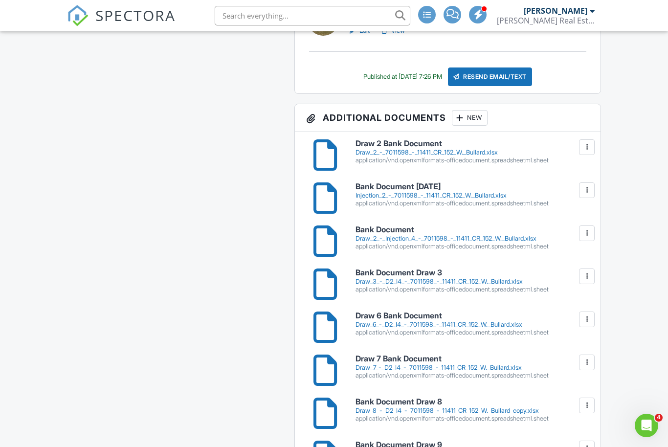
click at [471, 119] on div "New" at bounding box center [470, 118] width 36 height 16
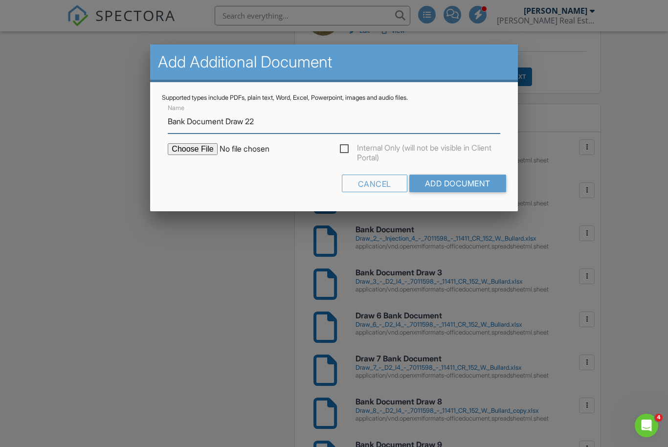
type input "Bank Document Draw 22"
click at [193, 153] on input "file" at bounding box center [251, 149] width 166 height 12
type input "C:\fakepath\Draw 22 - D2 I4 - 7011598 - 11411 CR 152 [PERSON_NAME] copy.xlsx"
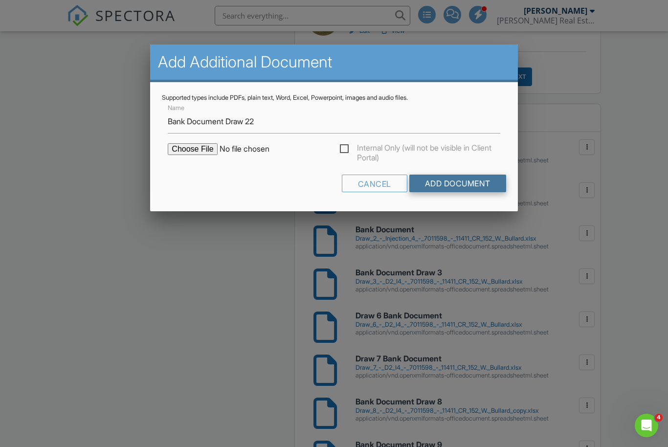
click at [467, 183] on input "Add Document" at bounding box center [458, 184] width 97 height 18
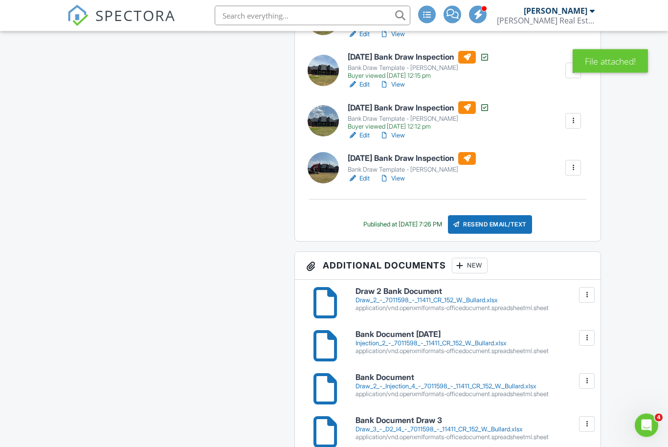
scroll to position [1156, 0]
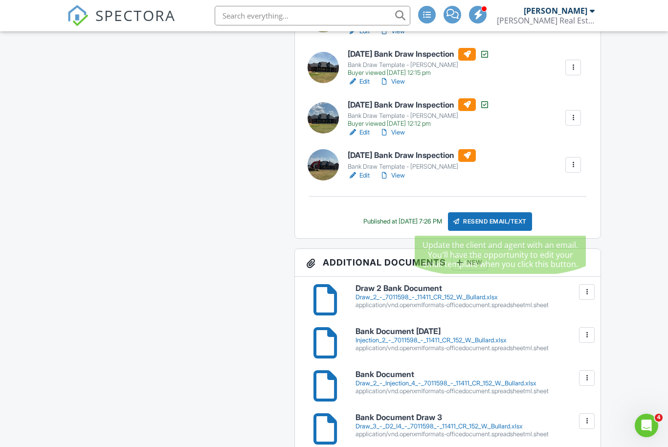
click at [504, 225] on div "Resend Email/Text" at bounding box center [490, 221] width 84 height 19
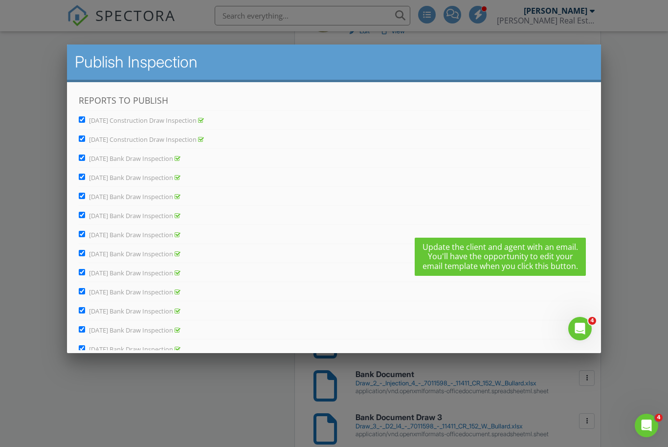
scroll to position [0, 0]
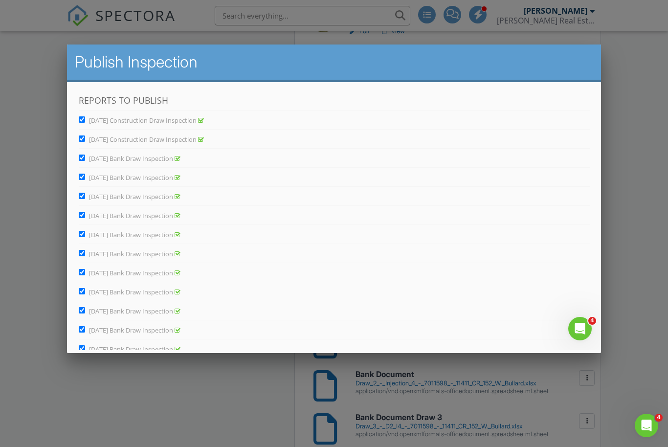
click at [83, 121] on input "[DATE] Construction Draw Inspection" at bounding box center [81, 119] width 6 height 6
checkbox input "false"
click at [81, 137] on input "[DATE] Construction Draw Inspection" at bounding box center [81, 139] width 6 height 6
checkbox input "false"
click at [81, 156] on input "February 26, 2025 Bank Draw Inspection" at bounding box center [81, 158] width 6 height 6
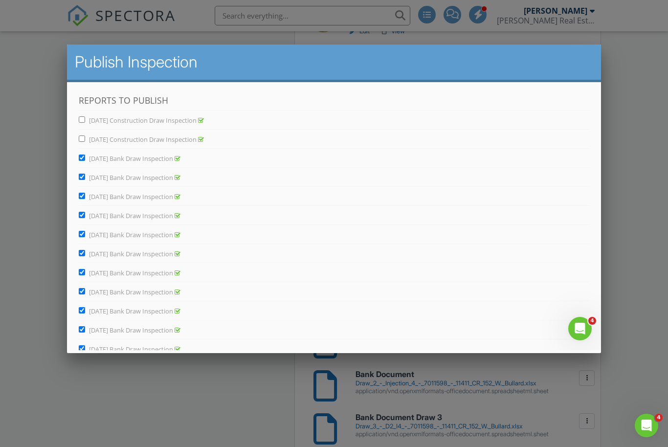
checkbox input "false"
click at [82, 173] on div "March 12, 2025 Bank Draw Inspection" at bounding box center [333, 175] width 511 height 16
click at [82, 178] on input "March 12, 2025 Bank Draw Inspection" at bounding box center [81, 177] width 6 height 6
checkbox input "false"
click at [81, 197] on input "March 26, 2025 Bank Draw Inspection" at bounding box center [81, 196] width 6 height 6
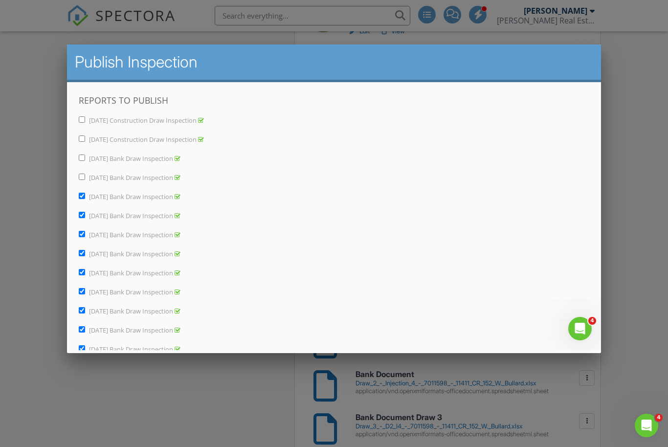
checkbox input "false"
click at [83, 216] on input "April 2, 2025 Bank Draw Inspection" at bounding box center [81, 215] width 6 height 6
checkbox input "false"
click at [81, 234] on input "April 10, 2025 Bank Draw Inspection" at bounding box center [81, 234] width 6 height 6
checkbox input "false"
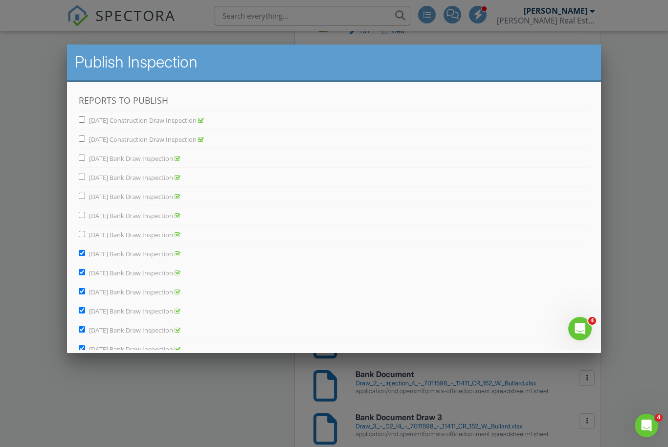
click at [82, 256] on input "April 24, 2025 Bank Draw Inspection" at bounding box center [81, 253] width 6 height 6
checkbox input "false"
click at [81, 273] on input "May 9, 2025 Bank Draw Inspection" at bounding box center [81, 272] width 6 height 6
checkbox input "false"
click at [81, 294] on input "[DATE] Bank Draw Inspection" at bounding box center [81, 291] width 6 height 6
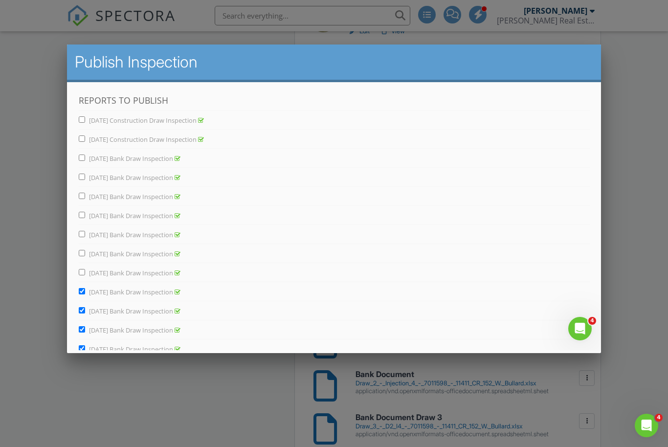
checkbox input "false"
click at [80, 312] on input "[DATE] Bank Draw Inspection" at bounding box center [81, 310] width 6 height 6
checkbox input "false"
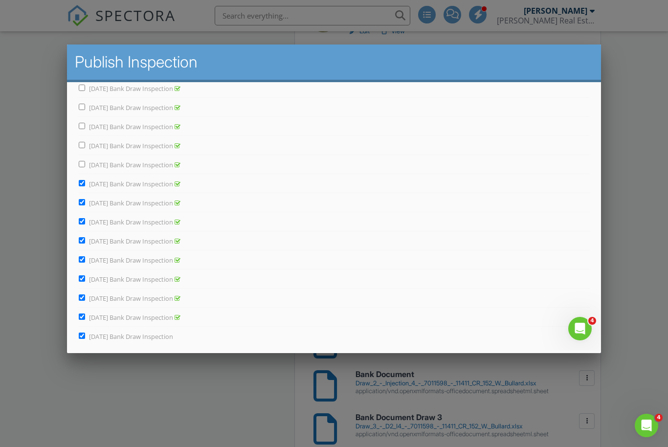
scroll to position [147, 0]
click at [88, 180] on label "June 12, 2025 Bank Draw Inspection" at bounding box center [129, 183] width 102 height 9
click at [85, 180] on input "June 12, 2025 Bank Draw Inspection" at bounding box center [81, 183] width 6 height 6
checkbox input "false"
click at [89, 219] on label "[DATE] Bank Draw Inspection" at bounding box center [129, 221] width 102 height 9
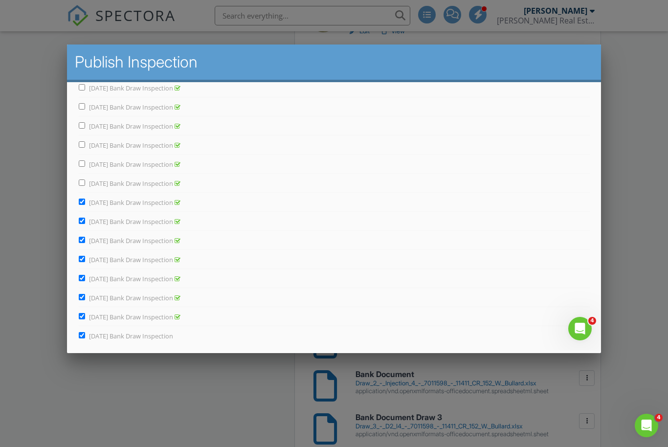
click at [85, 219] on input "[DATE] Bank Draw Inspection" at bounding box center [81, 221] width 6 height 6
checkbox input "false"
click at [90, 198] on label "[DATE] Bank Draw Inspection" at bounding box center [129, 202] width 102 height 9
click at [85, 199] on input "[DATE] Bank Draw Inspection" at bounding box center [81, 202] width 6 height 6
checkbox input "false"
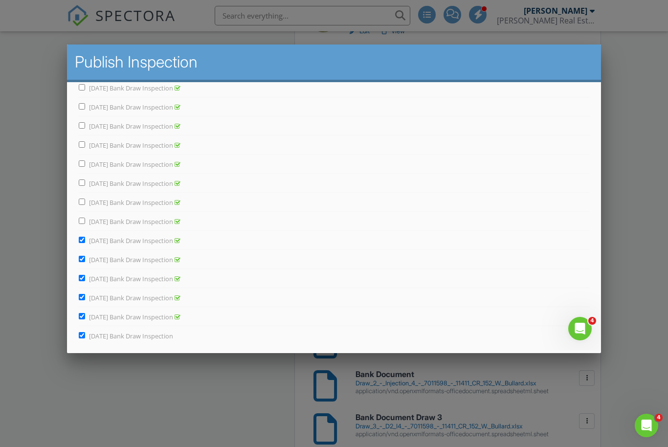
click at [92, 239] on span "July 9, 2025 Bank Draw Inspection" at bounding box center [131, 240] width 84 height 9
click at [85, 239] on input "July 9, 2025 Bank Draw Inspection" at bounding box center [81, 240] width 6 height 6
checkbox input "false"
click at [83, 260] on input "July 16, 2025 Bank Draw Inspection" at bounding box center [81, 259] width 6 height 6
checkbox input "false"
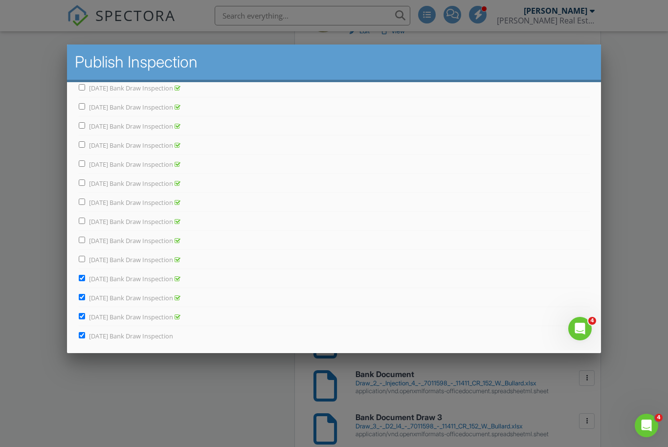
click at [91, 278] on span "[DATE] Bank Draw Inspection" at bounding box center [131, 278] width 84 height 9
click at [85, 278] on input "[DATE] Bank Draw Inspection" at bounding box center [81, 278] width 6 height 6
checkbox input "false"
click at [85, 296] on input "[DATE] Bank Draw Inspection" at bounding box center [81, 297] width 6 height 6
checkbox input "false"
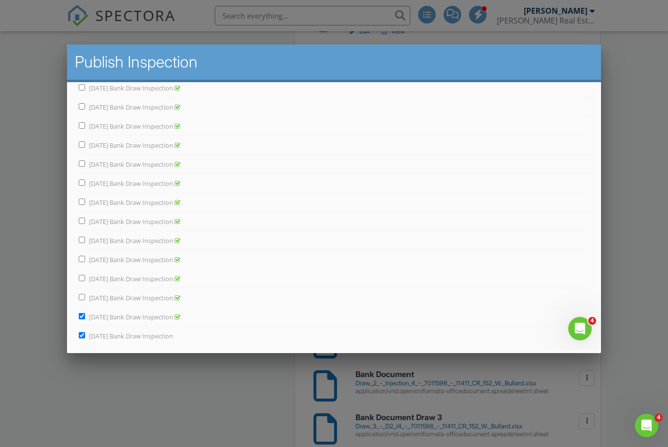
click at [85, 315] on input "[DATE] Bank Draw Inspection" at bounding box center [81, 316] width 6 height 6
checkbox input "false"
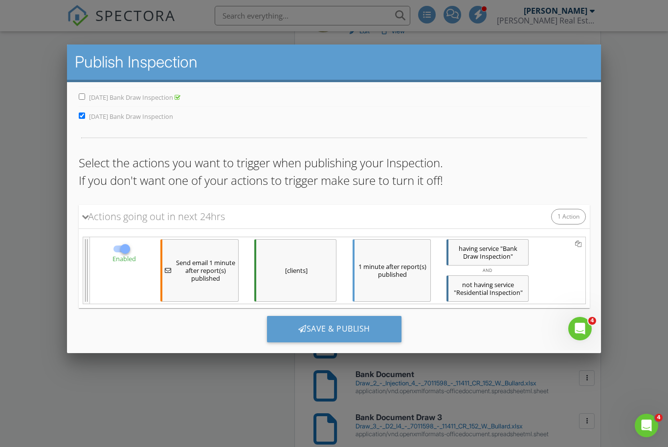
scroll to position [366, 0]
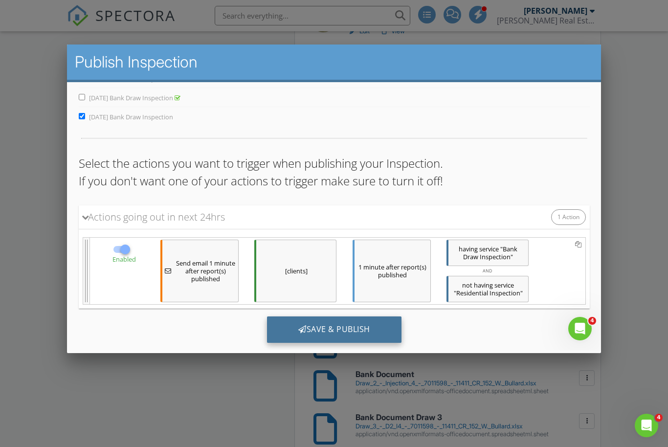
click at [339, 336] on div "Save & Publish" at bounding box center [334, 330] width 135 height 26
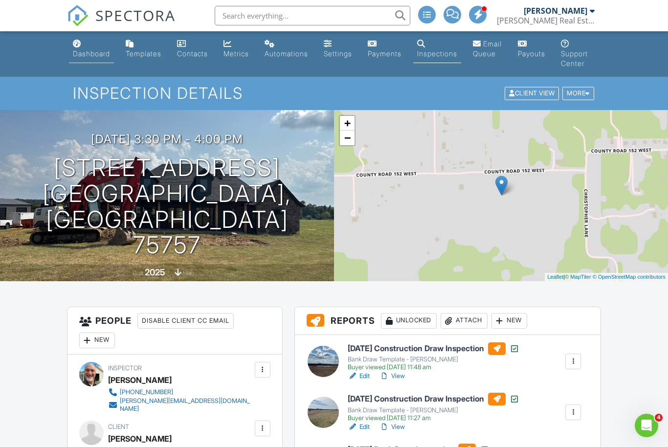
click at [94, 48] on link "Dashboard" at bounding box center [91, 49] width 45 height 28
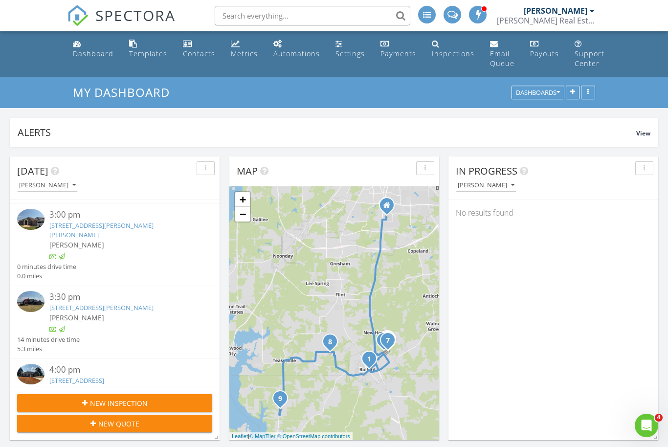
scroll to position [501, 0]
click at [80, 377] on link "[STREET_ADDRESS]" at bounding box center [76, 381] width 55 height 9
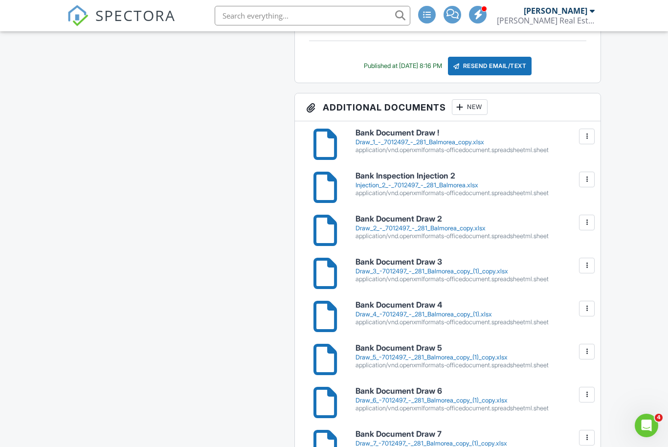
scroll to position [927, 0]
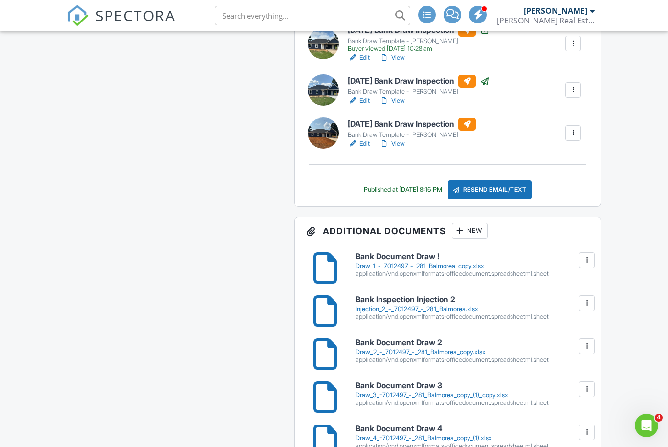
click at [476, 236] on div "New" at bounding box center [470, 231] width 36 height 16
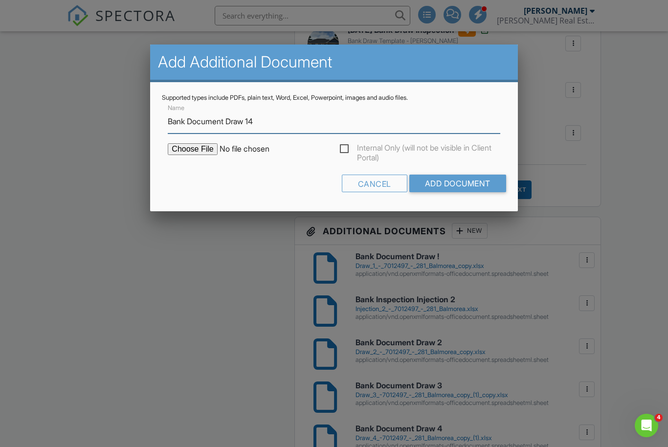
type input "Bank Document Draw 14"
click at [190, 143] on form "Name Bank Document Draw 14 Internal Only (will not be visible in Client Portal)…" at bounding box center [334, 151] width 344 height 98
click at [195, 148] on input "file" at bounding box center [251, 149] width 166 height 12
type input "C:\fakepath\Draw 14 -7012497_-_281_Balmorea_copy (1) copy.xlsx"
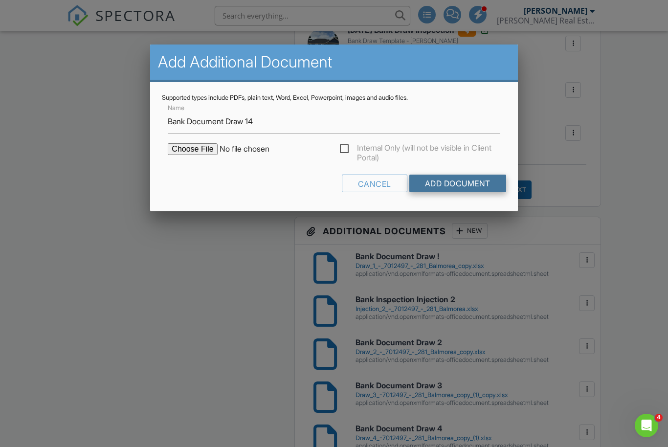
click at [453, 185] on input "Add Document" at bounding box center [458, 184] width 97 height 18
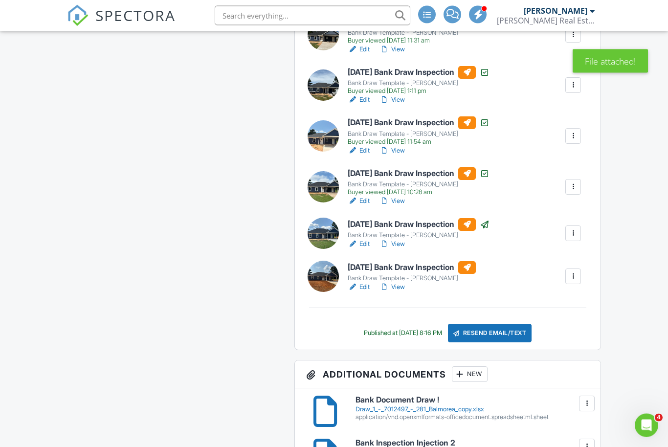
scroll to position [783, 0]
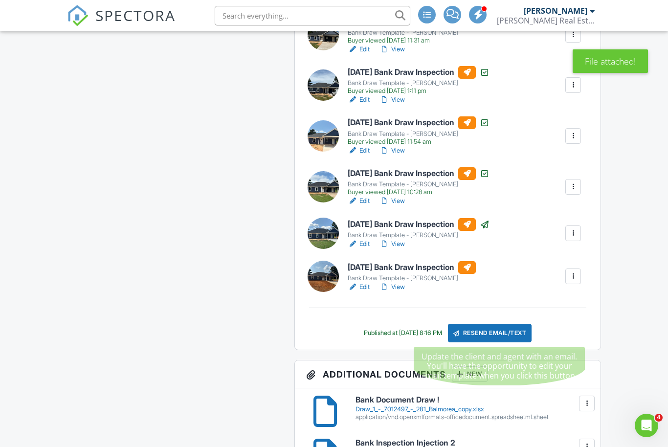
click at [501, 333] on div "Resend Email/Text" at bounding box center [490, 333] width 84 height 19
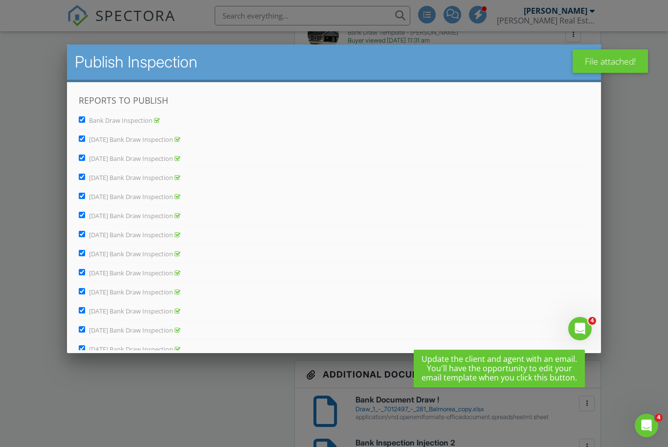
scroll to position [0, 0]
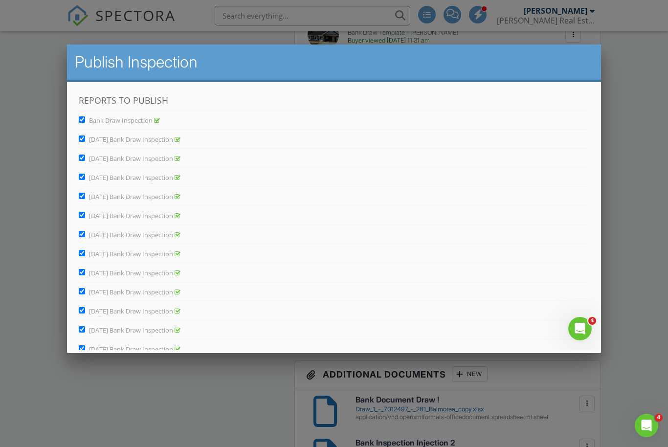
click at [85, 348] on input "August 13, 2025 Bank Draw Inspection" at bounding box center [81, 348] width 6 height 6
checkbox input "false"
click at [85, 327] on input "[DATE] Bank Draw Inspection" at bounding box center [81, 329] width 6 height 6
checkbox input "false"
click at [85, 311] on input "July 30, 2025 Bank Draw Inspection" at bounding box center [81, 310] width 6 height 6
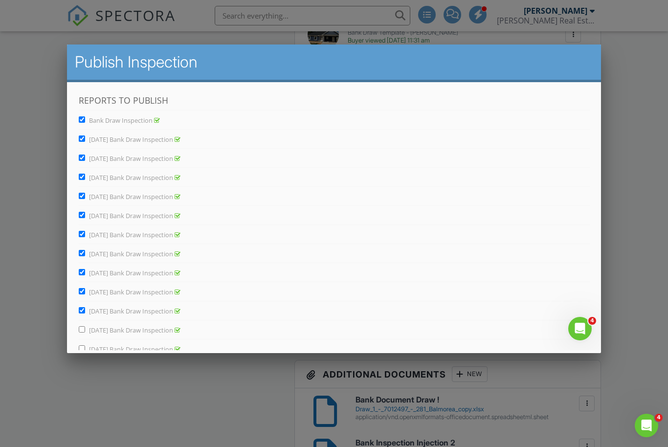
checkbox input "false"
click at [85, 291] on input "July 23, 2025 Bank Draw Inspection" at bounding box center [81, 291] width 6 height 6
checkbox input "false"
click at [88, 271] on label "July 2, 2025 Bank Draw Inspection" at bounding box center [129, 273] width 102 height 9
click at [85, 271] on input "July 2, 2025 Bank Draw Inspection" at bounding box center [81, 272] width 6 height 6
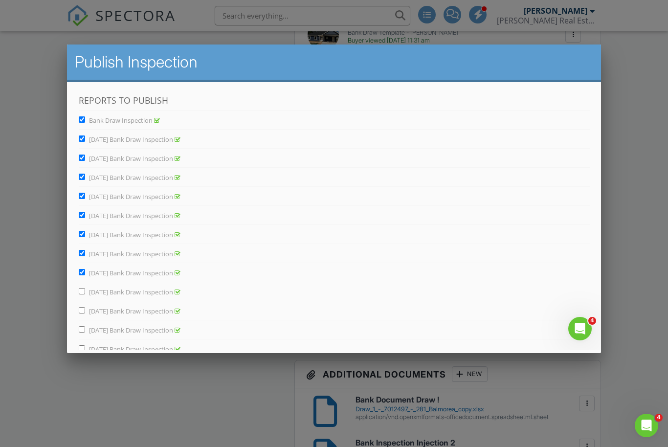
checkbox input "false"
click at [85, 253] on input "June 25, 2025 Bank Draw Inspection" at bounding box center [81, 253] width 6 height 6
checkbox input "false"
click at [85, 235] on input "June 5, 2025 Bank Draw Inspection" at bounding box center [81, 234] width 6 height 6
checkbox input "false"
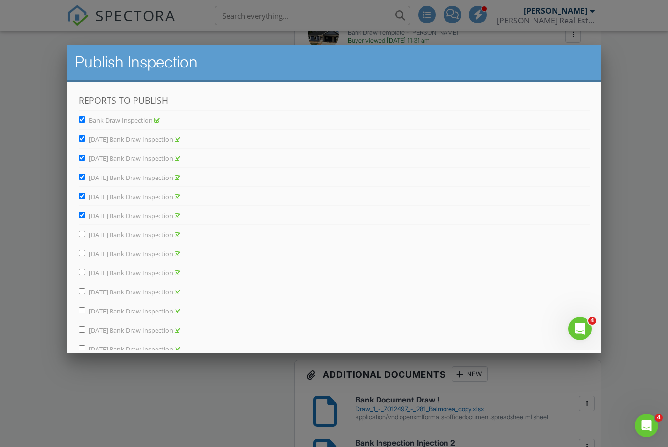
click at [85, 214] on input "May 28, 2025 Bank Draw Inspection" at bounding box center [81, 215] width 6 height 6
checkbox input "false"
click at [82, 176] on input "May 16, 2025 Bank Draw Inspection" at bounding box center [81, 177] width 6 height 6
checkbox input "false"
click at [85, 160] on input "May 7, 2025 Bank Draw Inspection" at bounding box center [81, 158] width 6 height 6
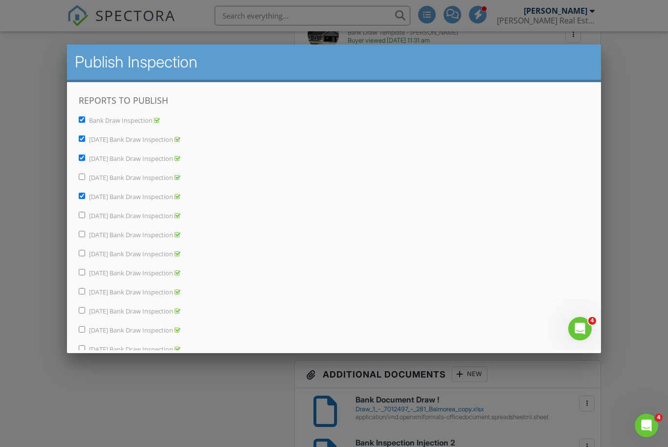
checkbox input "false"
click at [85, 120] on input "Bank Draw Inspection" at bounding box center [81, 119] width 6 height 6
checkbox input "false"
click at [85, 198] on input "May 21, 2025 Bank Draw Inspection" at bounding box center [81, 196] width 6 height 6
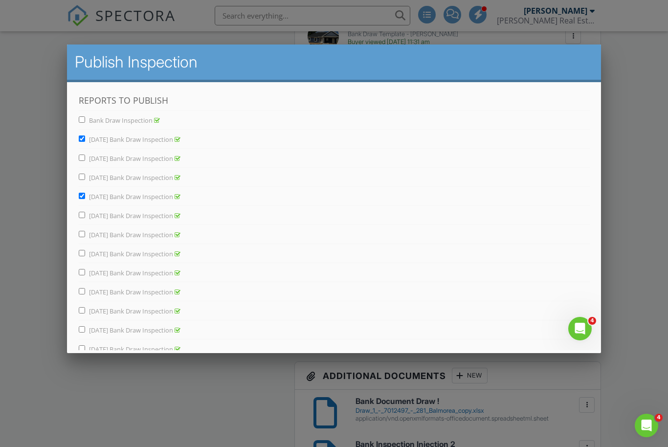
checkbox input "false"
click at [85, 137] on input "April 16 2025 Bank Draw Inspection" at bounding box center [81, 139] width 6 height 6
checkbox input "false"
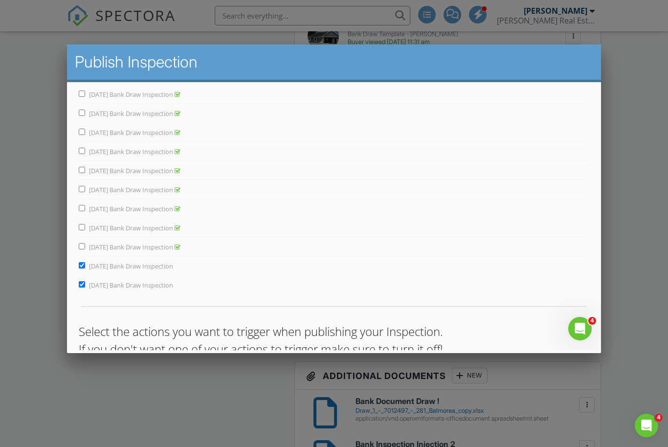
scroll to position [106, 0]
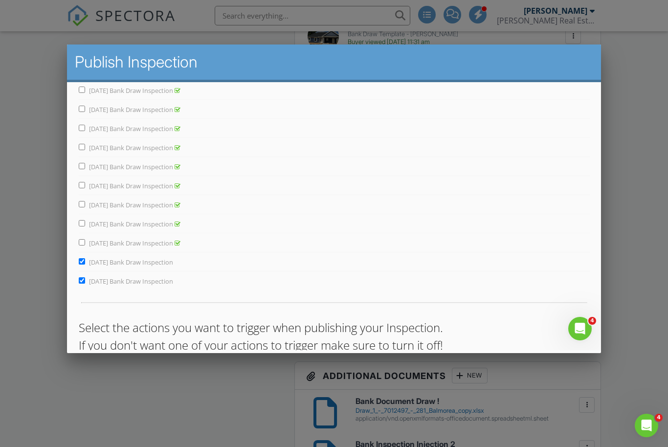
click at [81, 268] on div "Reports to Publish Bank Draw Inspection April 16 2025 Bank Draw Inspection May …" at bounding box center [333, 146] width 511 height 316
click at [84, 263] on input "August 21, 2025 Bank Draw Inspection" at bounding box center [81, 261] width 6 height 6
checkbox input "false"
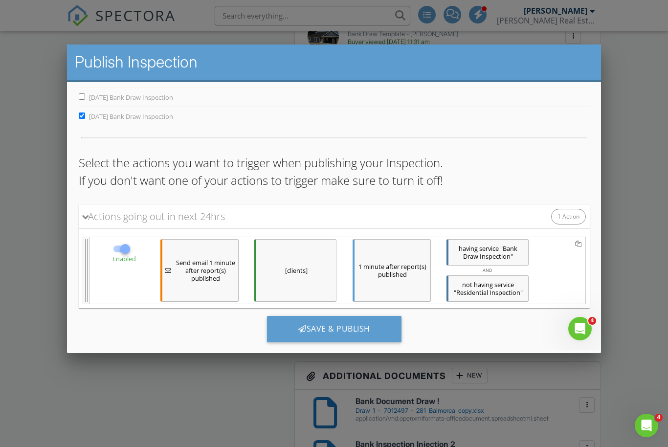
scroll to position [271, 0]
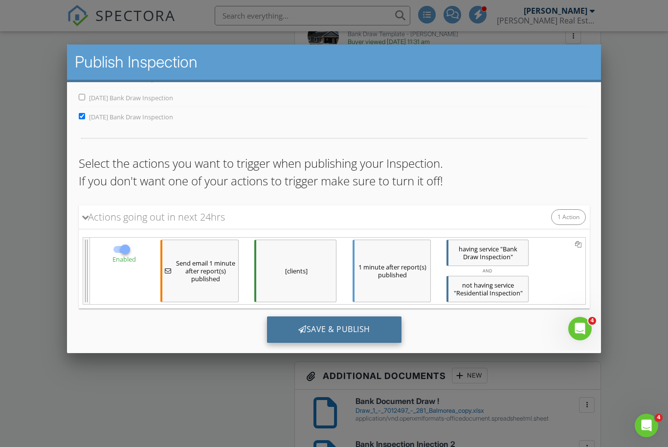
click at [350, 328] on div "Save & Publish" at bounding box center [334, 330] width 135 height 26
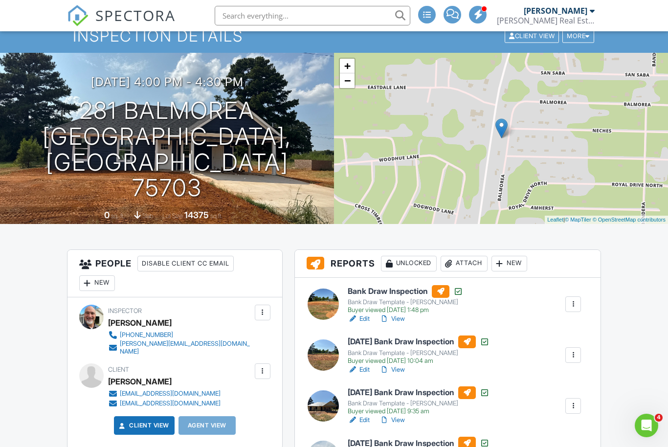
scroll to position [57, 0]
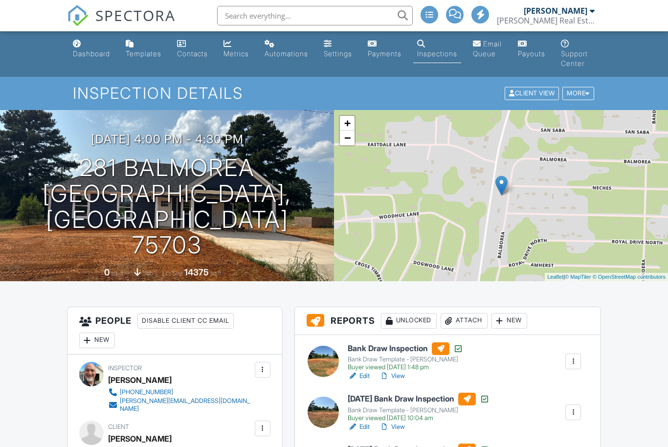
click at [95, 133] on h3 "[DATE] 4:00 pm - 4:30 pm" at bounding box center [167, 139] width 153 height 13
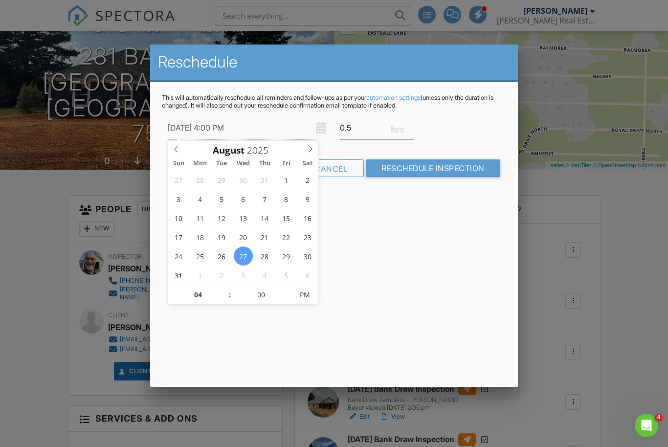
click at [56, 114] on div at bounding box center [334, 230] width 668 height 559
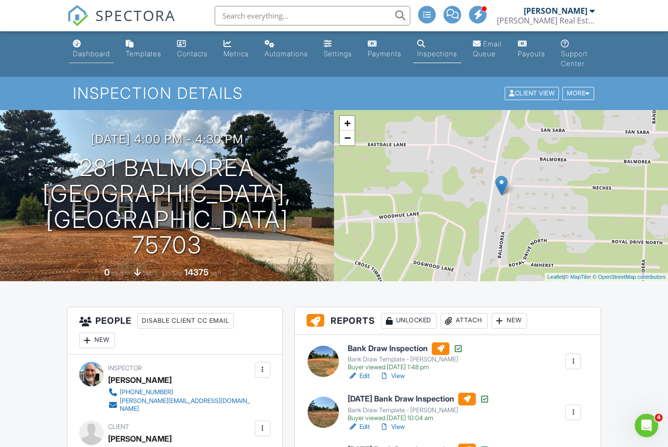
click at [90, 51] on div "Dashboard" at bounding box center [91, 53] width 37 height 8
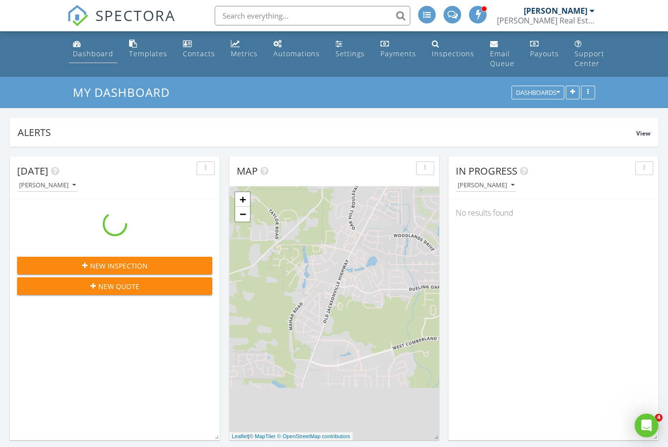
scroll to position [891, 669]
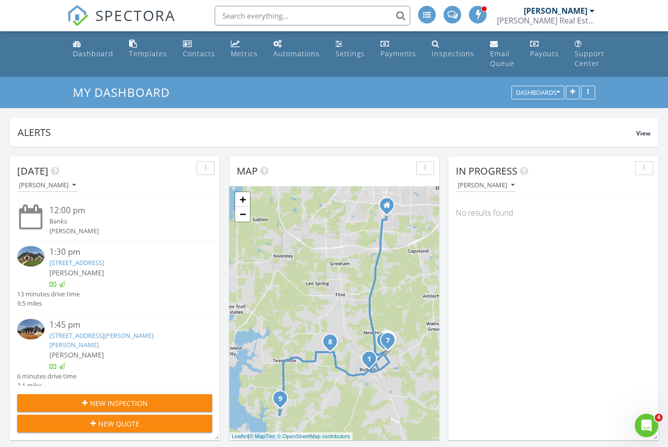
click at [127, 425] on span "New Quote" at bounding box center [118, 424] width 41 height 10
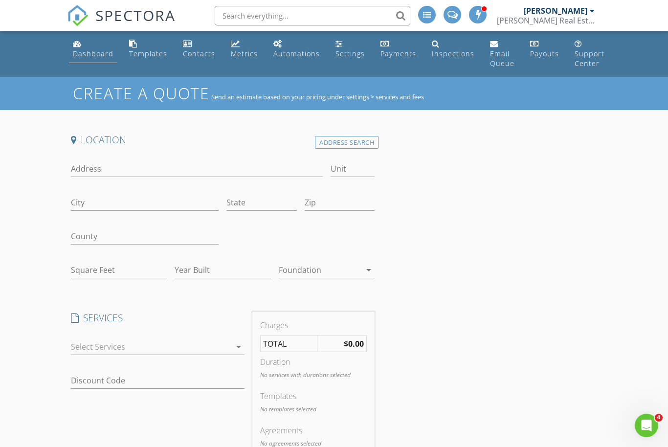
click at [94, 49] on div "Dashboard" at bounding box center [93, 53] width 41 height 9
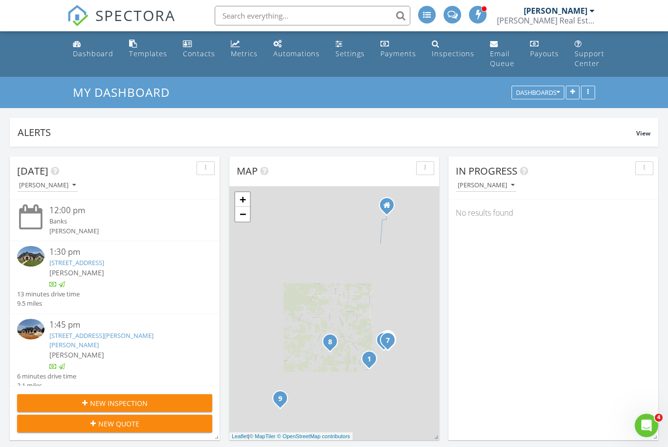
click at [340, 14] on input "text" at bounding box center [313, 16] width 196 height 20
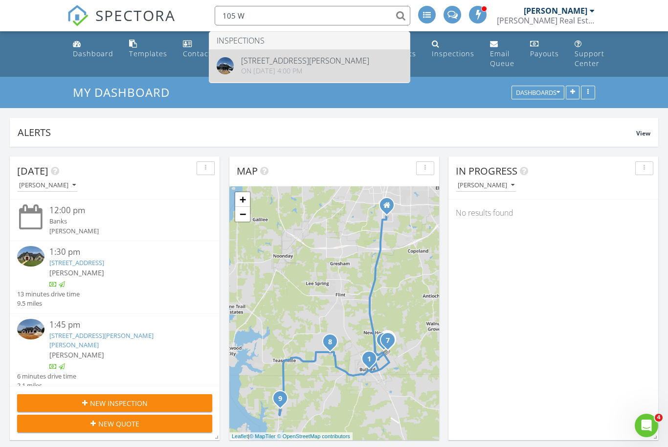
type input "105 W"
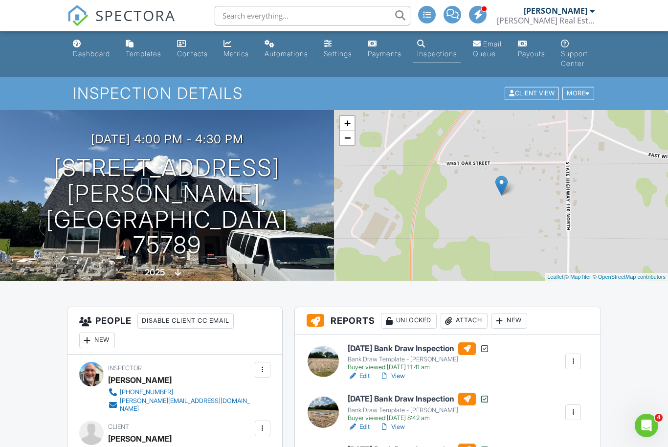
click at [516, 320] on div "New" at bounding box center [510, 321] width 36 height 16
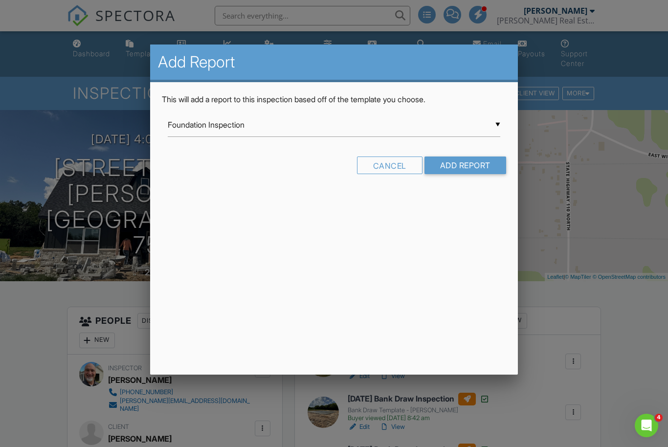
click at [283, 129] on div "▼ Foundation Inspection Foundation Inspection Guiding Light Master Report from …" at bounding box center [334, 125] width 332 height 24
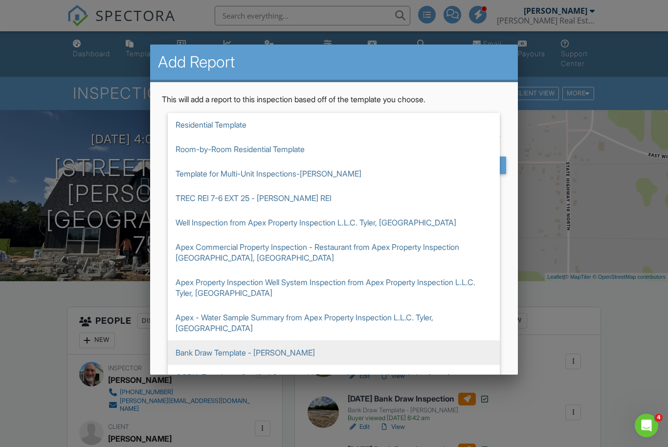
click at [257, 341] on span "Bank Draw Template - [PERSON_NAME]" at bounding box center [334, 353] width 332 height 24
type input "Bank Draw Template - [PERSON_NAME]"
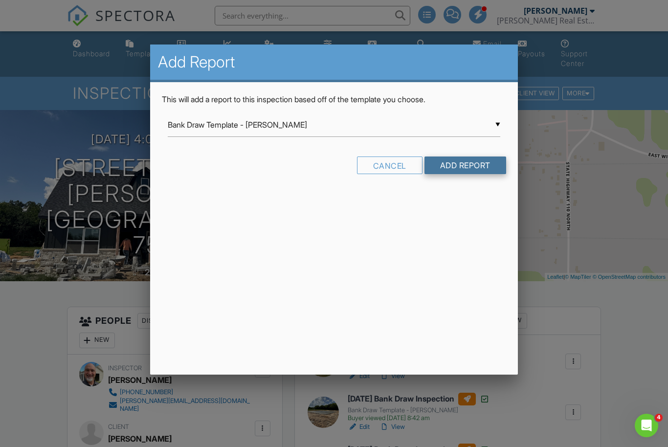
click at [462, 167] on input "Add Report" at bounding box center [466, 166] width 82 height 18
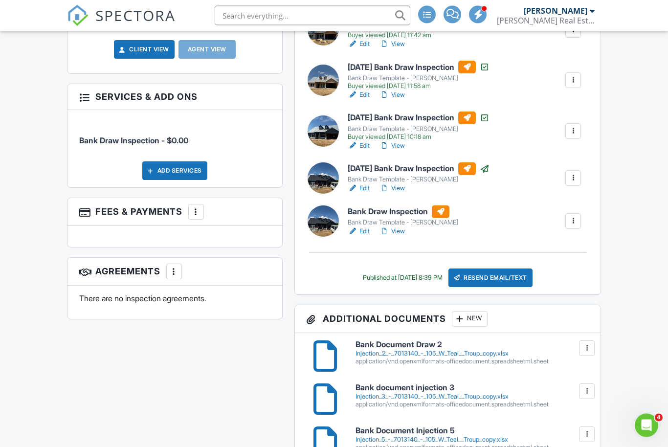
scroll to position [451, 0]
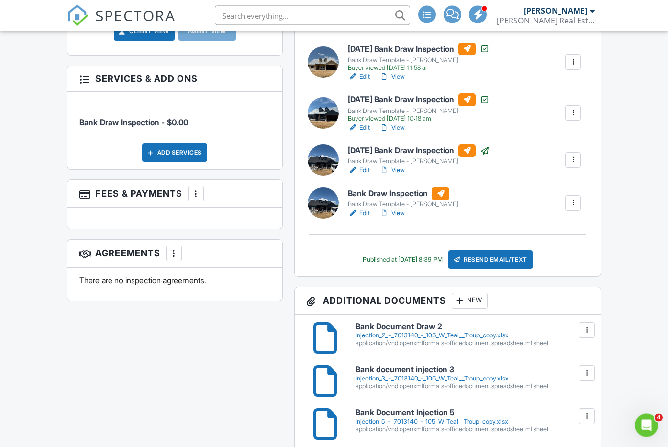
click at [381, 194] on h6 "Bank Draw Inspection" at bounding box center [403, 194] width 111 height 13
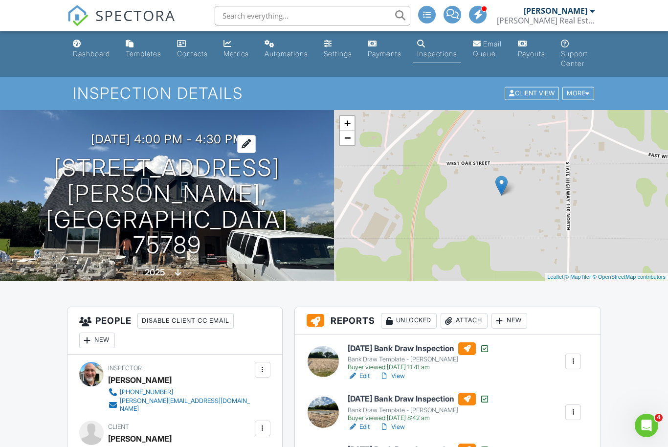
click at [127, 146] on h3 "08/21/2025 4:00 pm - 4:30 pm" at bounding box center [167, 139] width 153 height 13
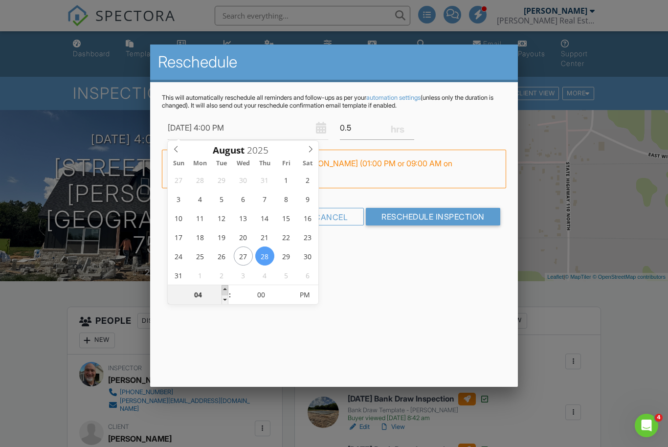
type input "08/28/2025 5:00 PM"
type input "05"
click at [226, 289] on span at bounding box center [225, 290] width 7 height 10
type input "08/28/2025 6:00 PM"
type input "06"
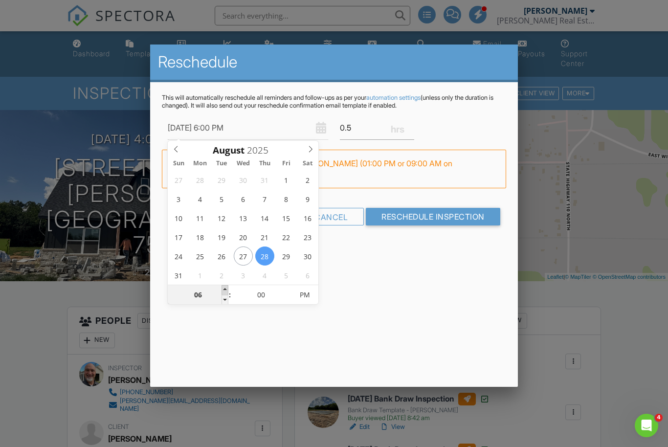
click at [226, 289] on span at bounding box center [225, 290] width 7 height 10
type input "08/28/2025 7:00 PM"
type input "07"
click at [226, 289] on span at bounding box center [225, 290] width 7 height 10
type input "08/28/2025 8:00 PM"
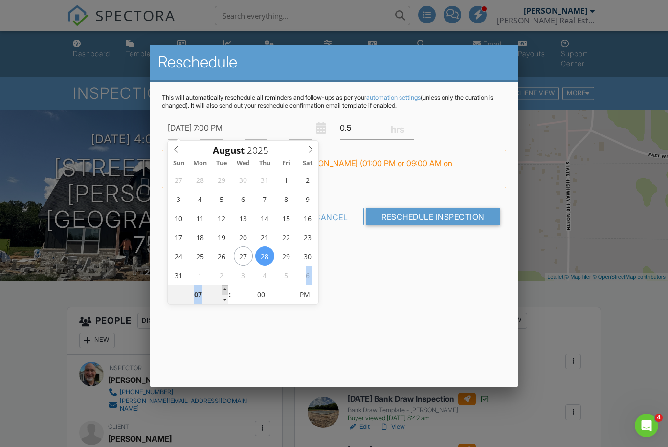
type input "08"
click at [226, 289] on span at bounding box center [225, 290] width 7 height 10
type input "08/28/2025 9:00 PM"
type input "09"
click at [226, 289] on span at bounding box center [225, 290] width 7 height 10
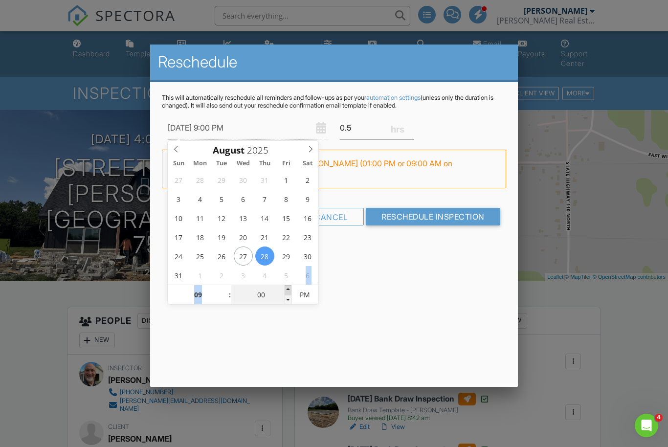
type input "08/28/2025 9:05 PM"
type input "05"
click at [290, 289] on span at bounding box center [288, 290] width 7 height 10
type input "08/28/2025 9:10 PM"
type input "10"
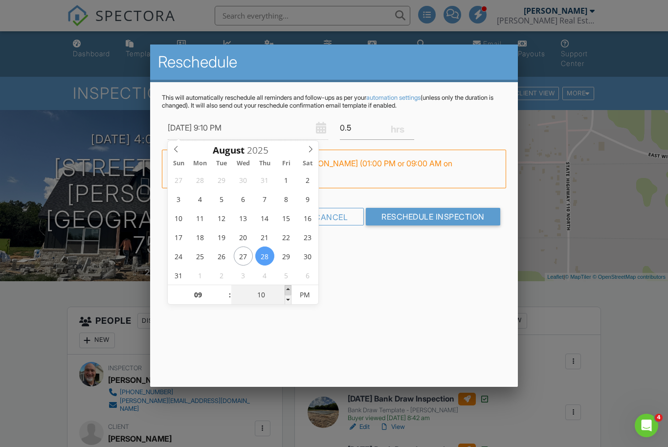
click at [290, 289] on span at bounding box center [288, 290] width 7 height 10
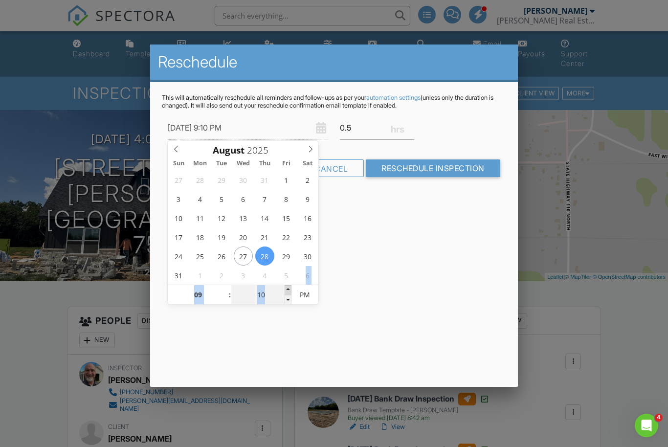
type input "08/28/2025 9:15 PM"
type input "15"
click at [290, 289] on span at bounding box center [288, 290] width 7 height 10
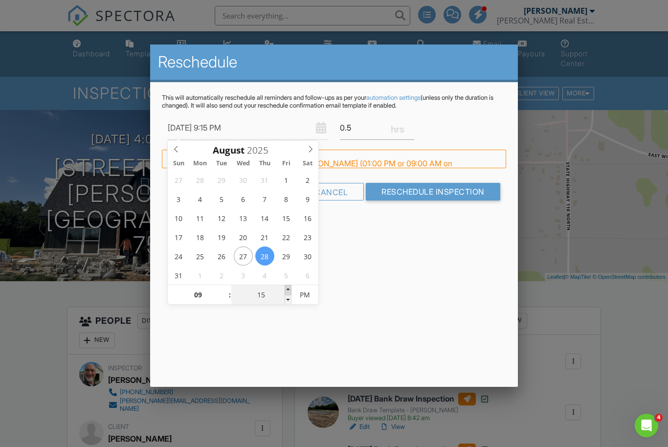
type input "08/28/2025 9:20 PM"
type input "20"
click at [290, 289] on span at bounding box center [288, 290] width 7 height 10
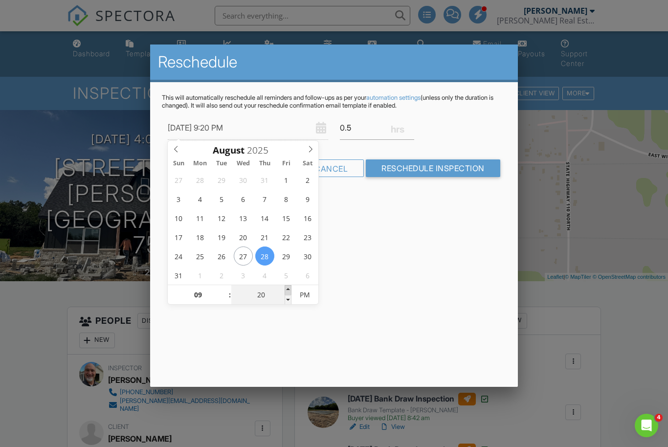
type input "08/28/2025 9:25 PM"
type input "25"
click at [290, 289] on span at bounding box center [288, 290] width 7 height 10
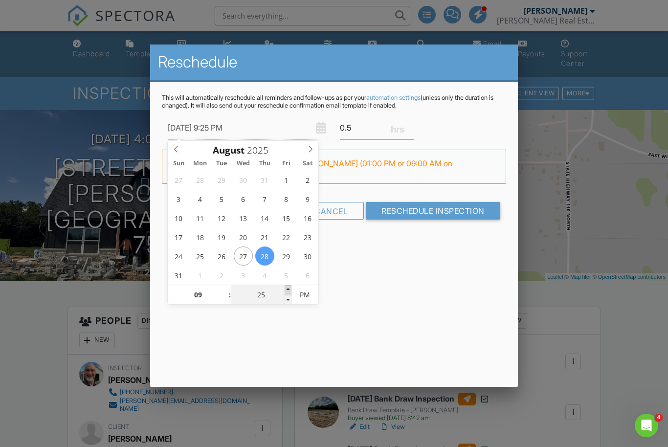
type input "08/28/2025 9:30 PM"
type input "30"
click at [290, 289] on span at bounding box center [288, 290] width 7 height 10
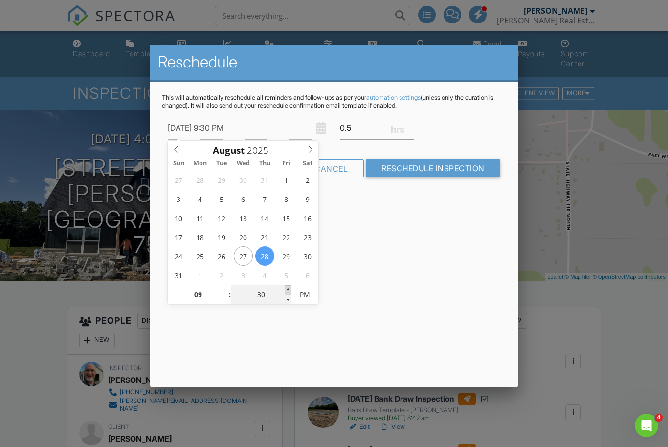
type input "08/28/2025 9:35 PM"
type input "35"
click at [290, 289] on span at bounding box center [288, 290] width 7 height 10
type input "08/28/2025 9:40 PM"
type input "40"
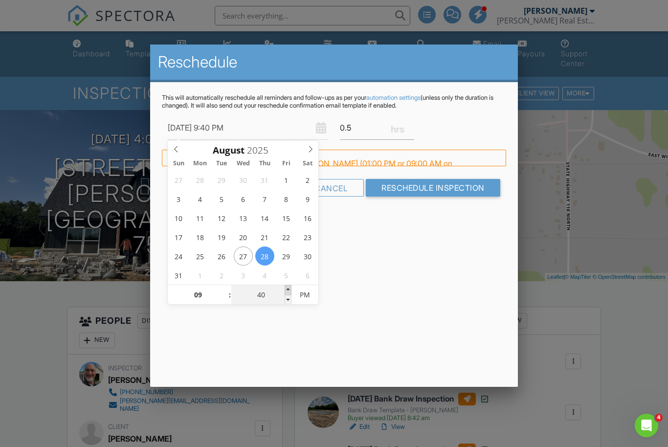
click at [290, 289] on span at bounding box center [288, 290] width 7 height 10
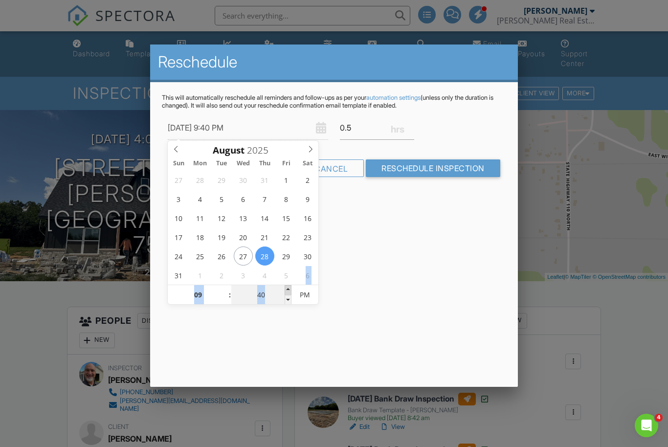
type input "08/28/2025 9:45 PM"
type input "45"
click at [290, 289] on span at bounding box center [288, 290] width 7 height 10
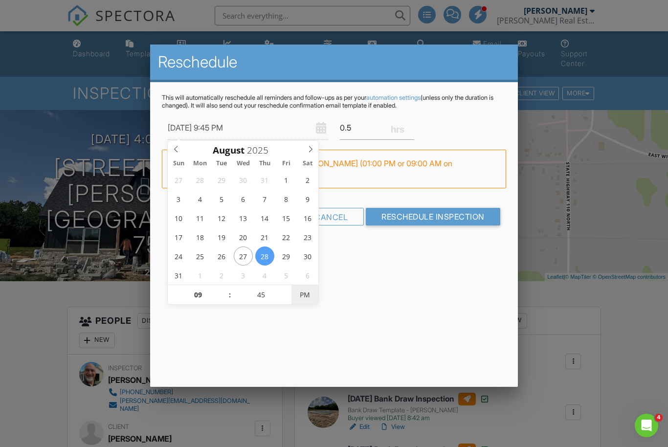
type input "08/28/2025 9:45 AM"
click at [311, 299] on span "PM" at bounding box center [305, 295] width 27 height 20
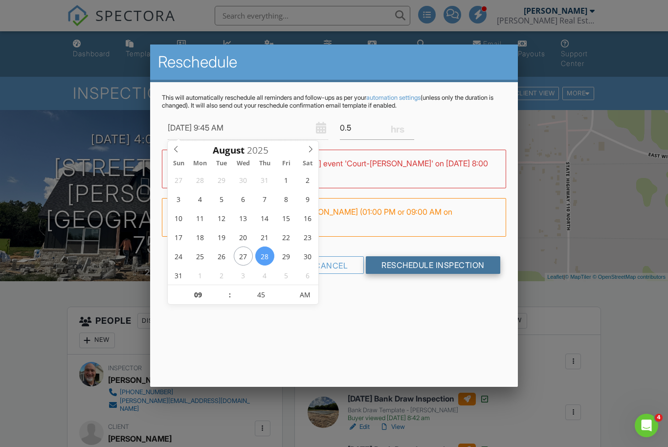
click at [430, 265] on input "Reschedule Inspection" at bounding box center [433, 265] width 135 height 18
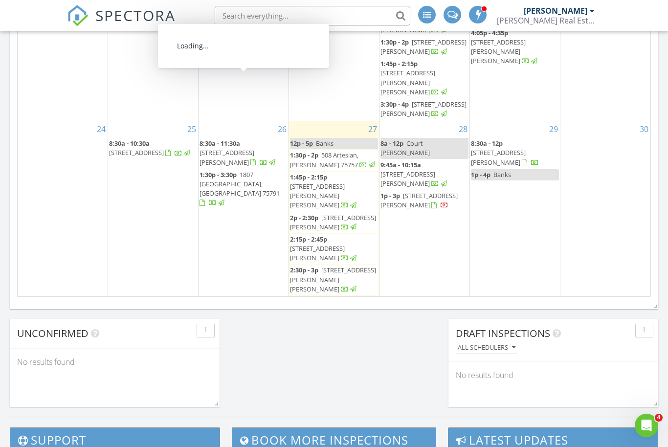
scroll to position [5, 5]
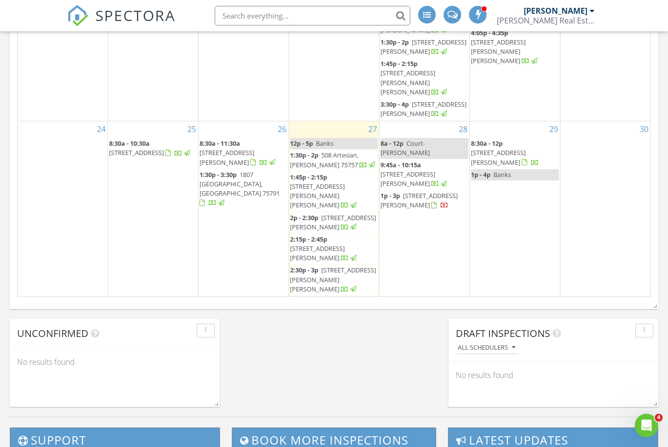
click at [319, 13] on input "text" at bounding box center [313, 16] width 196 height 20
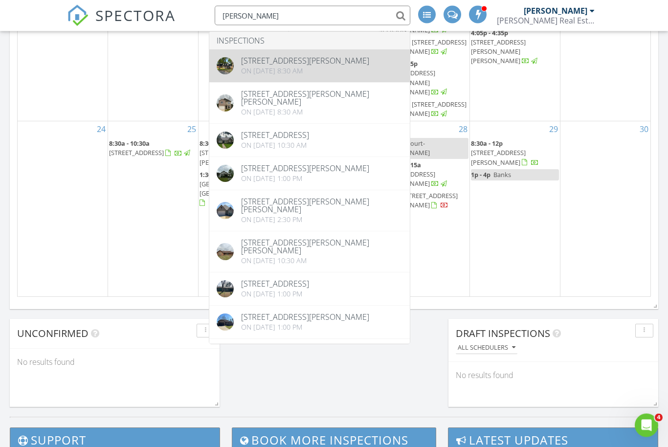
type input "[PERSON_NAME]"
